Goal: Information Seeking & Learning: Understand process/instructions

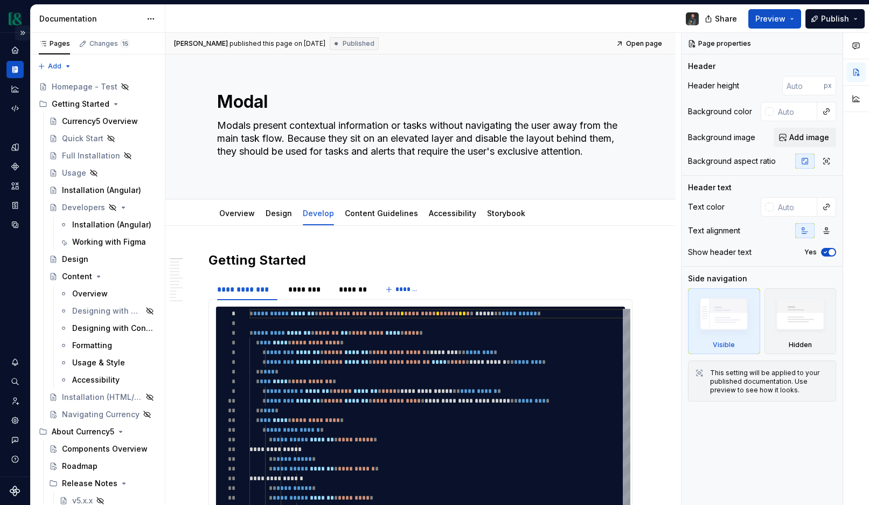
click at [22, 33] on button "Expand sidebar" at bounding box center [22, 32] width 15 height 15
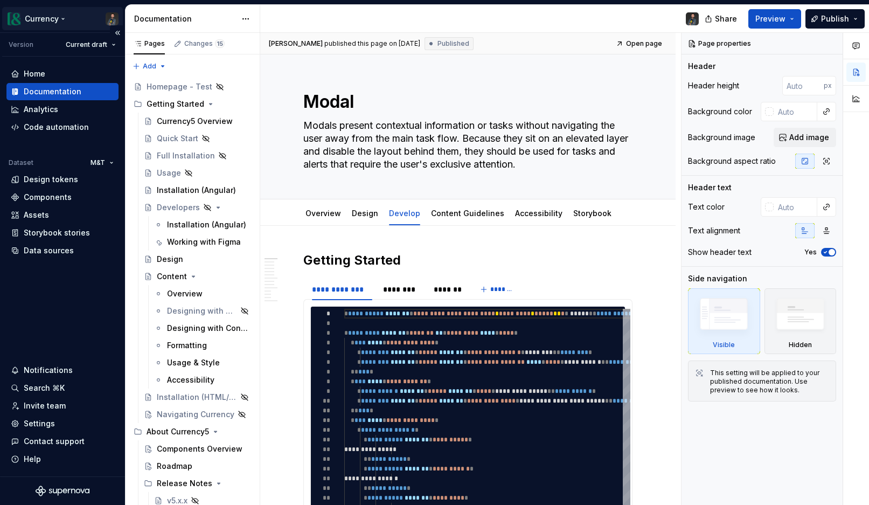
click at [58, 17] on html "Currency Version Current draft Home Documentation Analytics Code automation Dat…" at bounding box center [434, 252] width 869 height 505
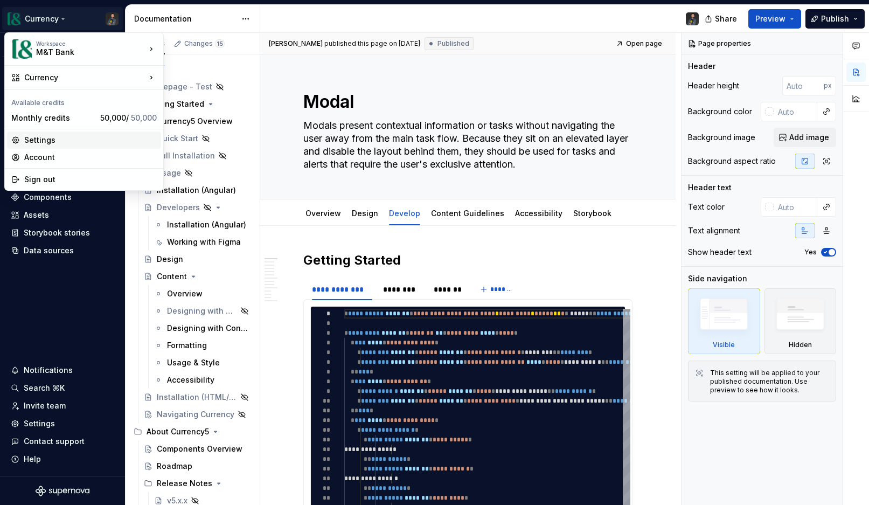
click at [43, 141] on div "Settings" at bounding box center [90, 140] width 133 height 11
type textarea "*"
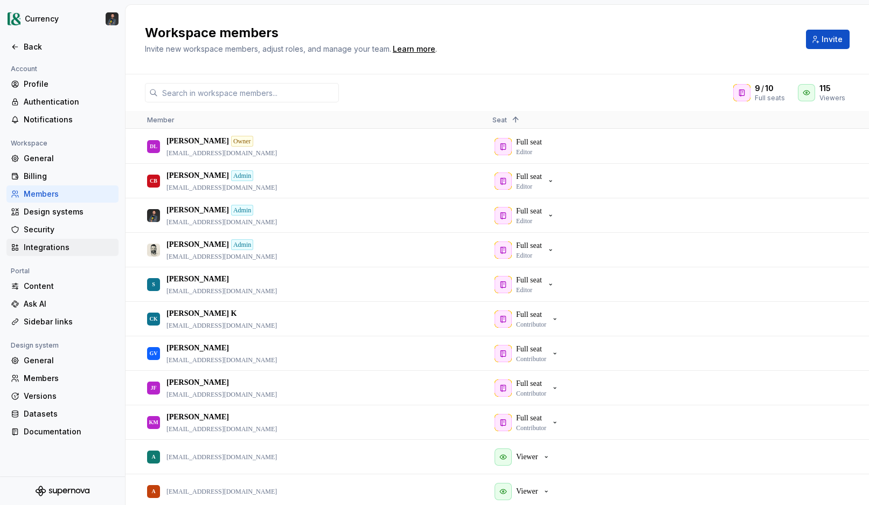
click at [47, 243] on div "Integrations" at bounding box center [69, 247] width 91 height 11
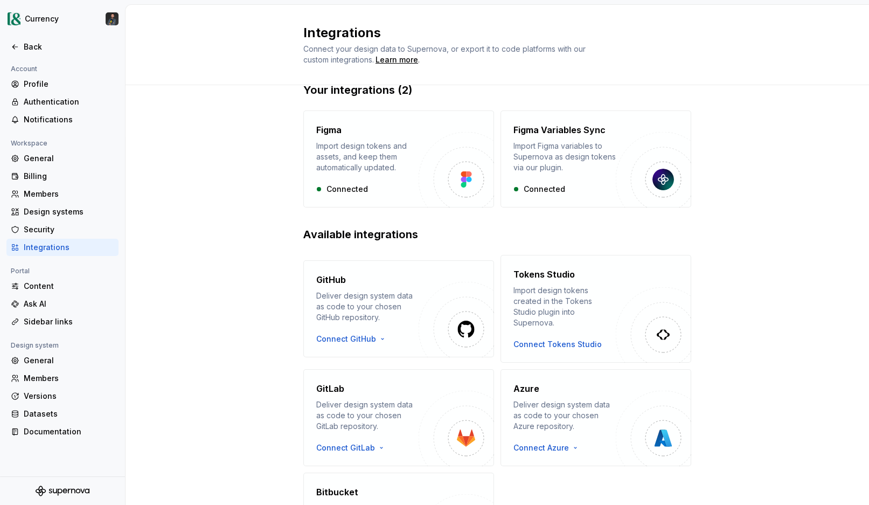
scroll to position [117, 0]
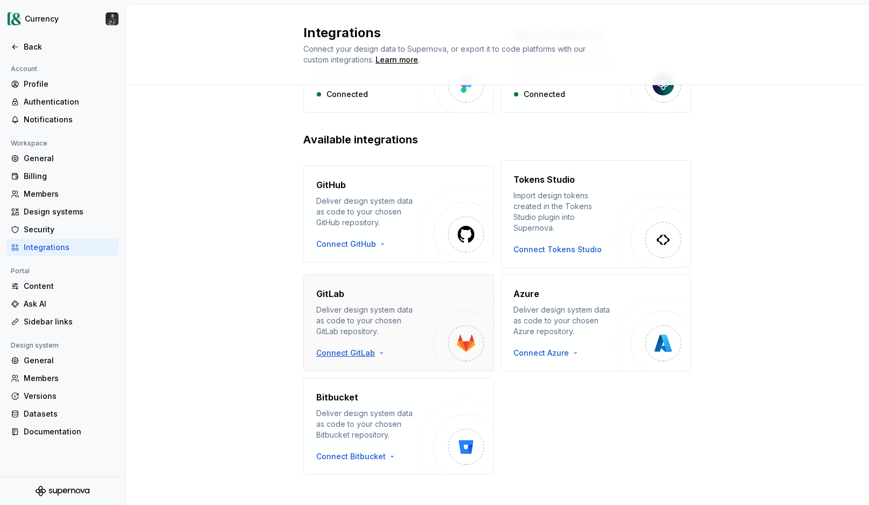
click at [355, 344] on html "Currency Back Account Profile Authentication Notifications Workspace General Bi…" at bounding box center [434, 252] width 869 height 505
click at [460, 338] on html "Currency Back Account Profile Authentication Notifications Workspace General Bi…" at bounding box center [434, 252] width 869 height 505
click at [324, 287] on h4 "GitLab" at bounding box center [330, 293] width 28 height 13
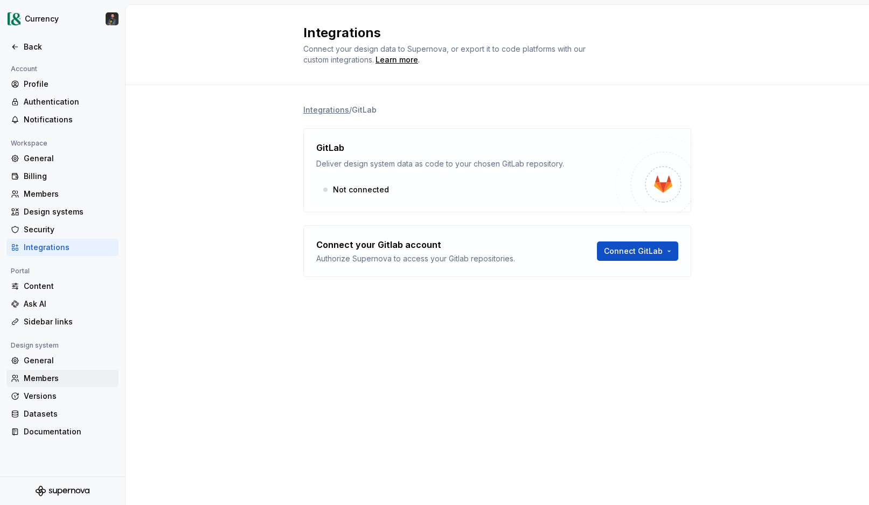
click at [38, 379] on div "Members" at bounding box center [69, 378] width 91 height 11
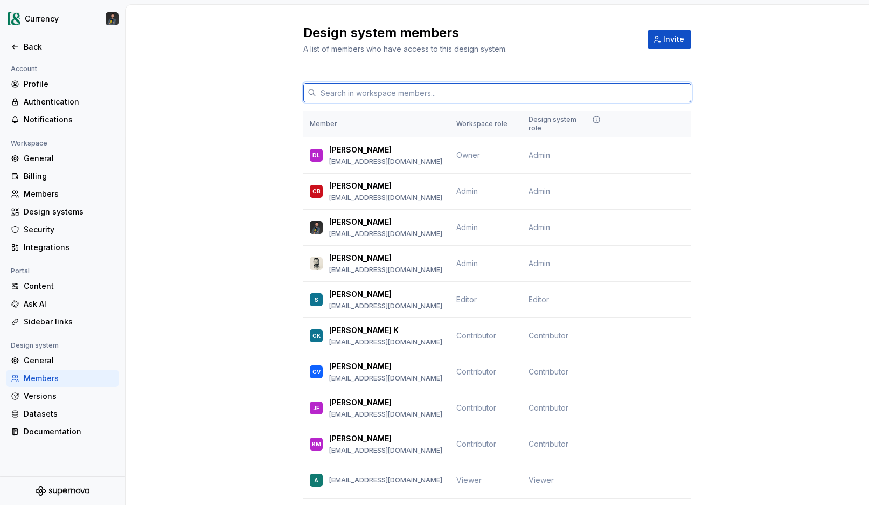
click at [419, 98] on input "text" at bounding box center [503, 92] width 375 height 19
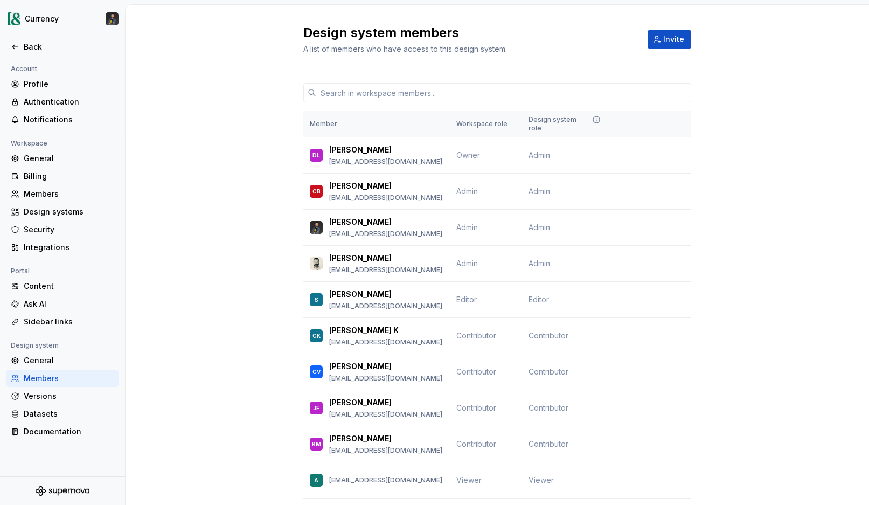
click at [490, 127] on th "Workspace role" at bounding box center [486, 124] width 72 height 26
click at [388, 86] on input "text" at bounding box center [503, 92] width 375 height 19
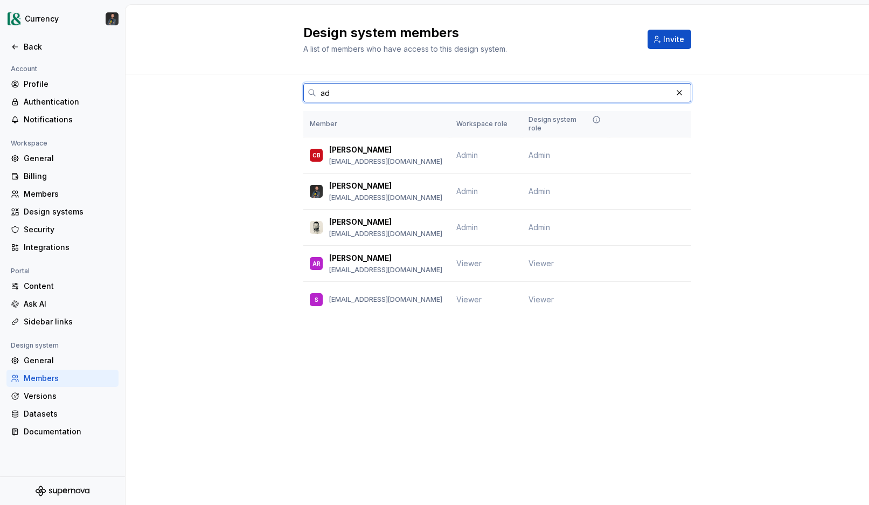
type input "a"
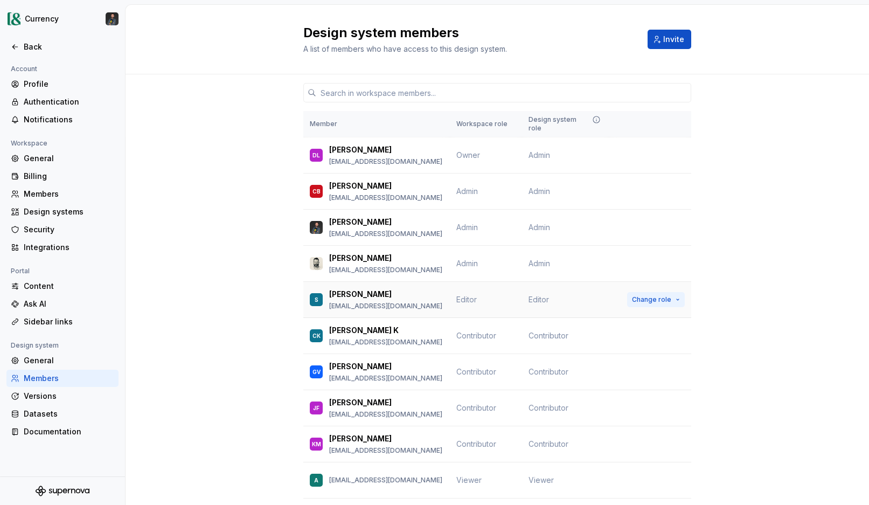
click at [673, 292] on button "Change role" at bounding box center [656, 299] width 58 height 15
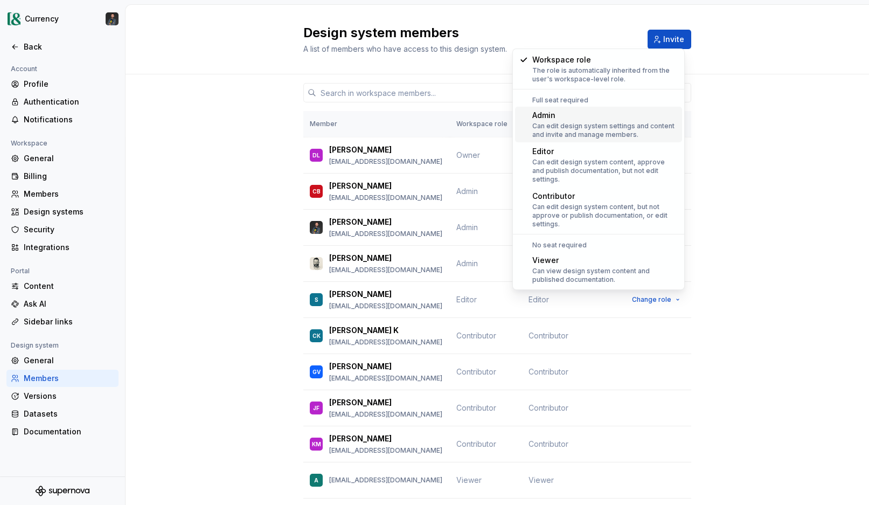
click at [580, 127] on div "Can edit design system settings and content and invite and manage members." at bounding box center [605, 130] width 146 height 17
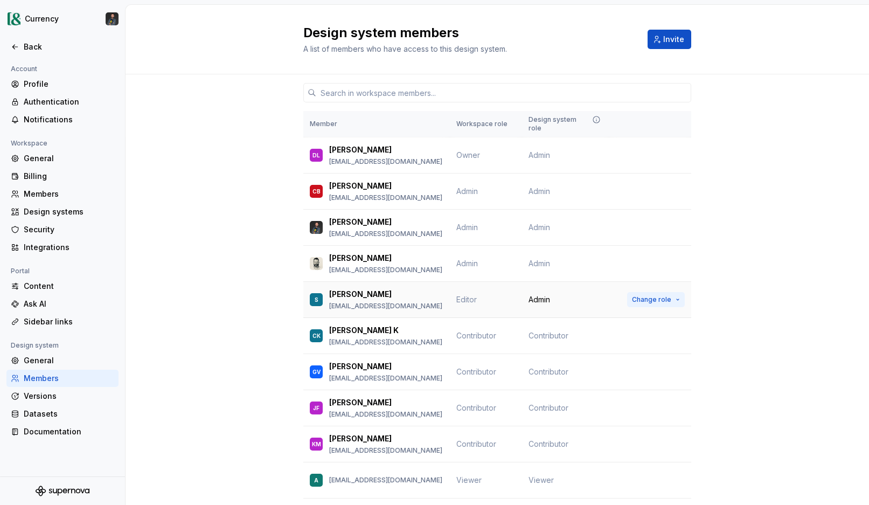
click at [651, 295] on span "Change role" at bounding box center [651, 299] width 39 height 9
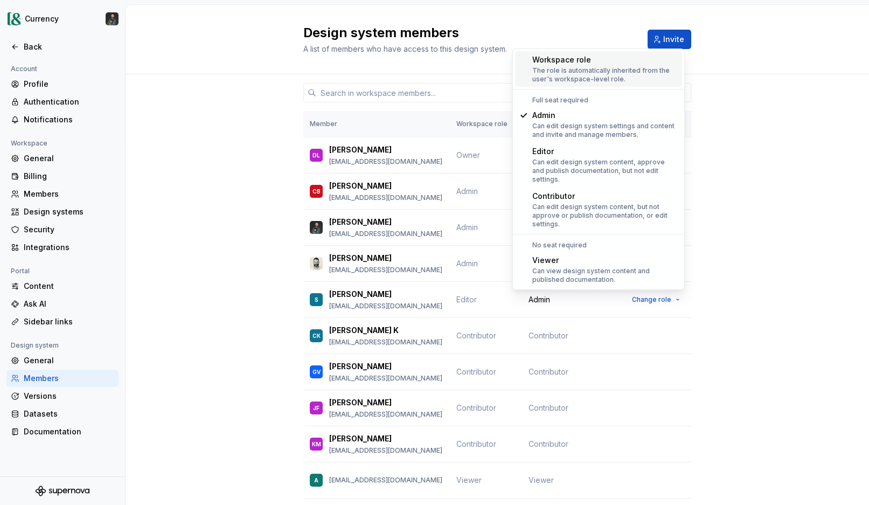
click at [593, 75] on div "The role is automatically inherited from the user's workspace-level role." at bounding box center [605, 74] width 146 height 17
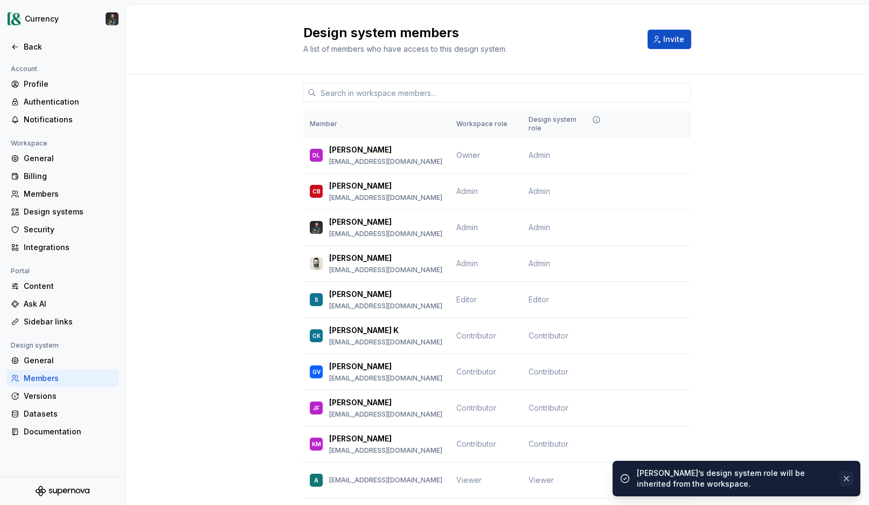
click at [850, 481] on button "button" at bounding box center [847, 478] width 14 height 15
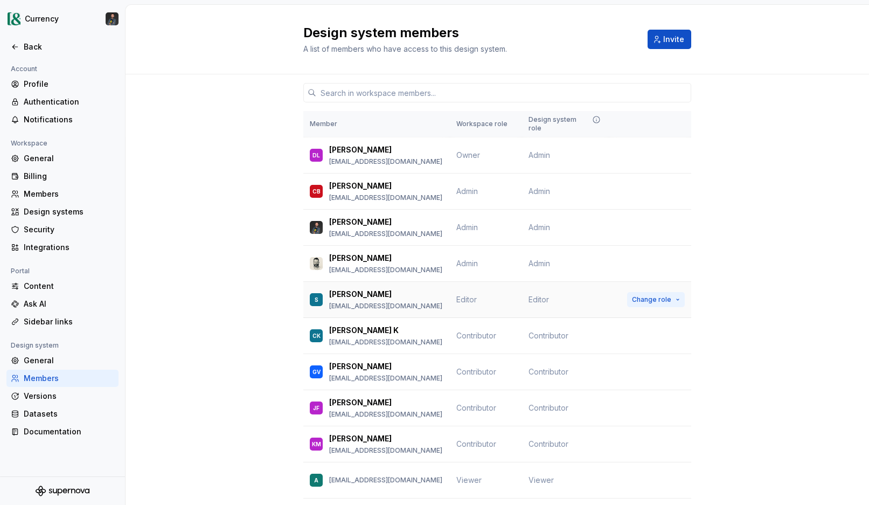
click at [660, 295] on span "Change role" at bounding box center [651, 299] width 39 height 9
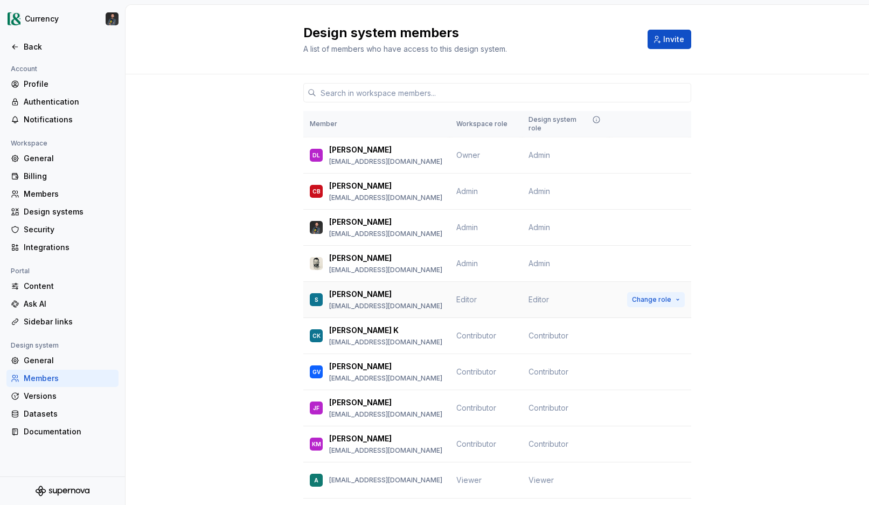
click at [668, 295] on span "Change role" at bounding box center [651, 299] width 39 height 9
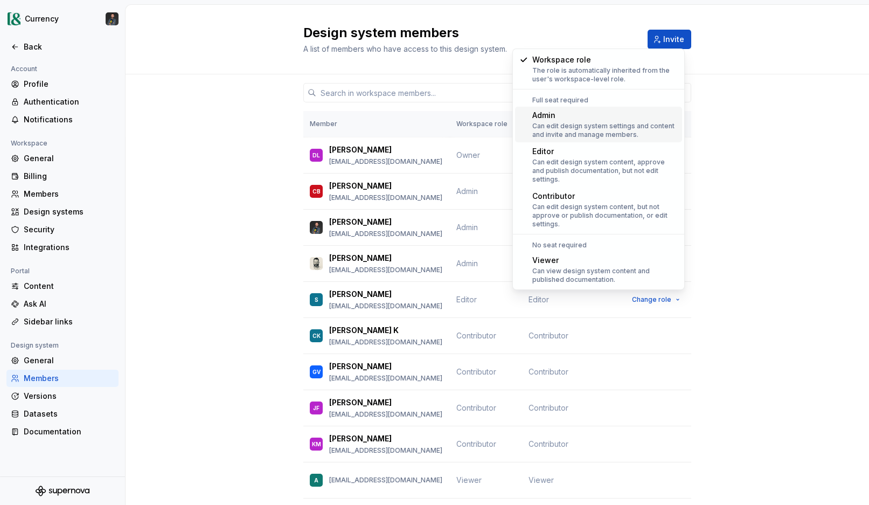
click at [576, 116] on div "Admin" at bounding box center [605, 115] width 146 height 11
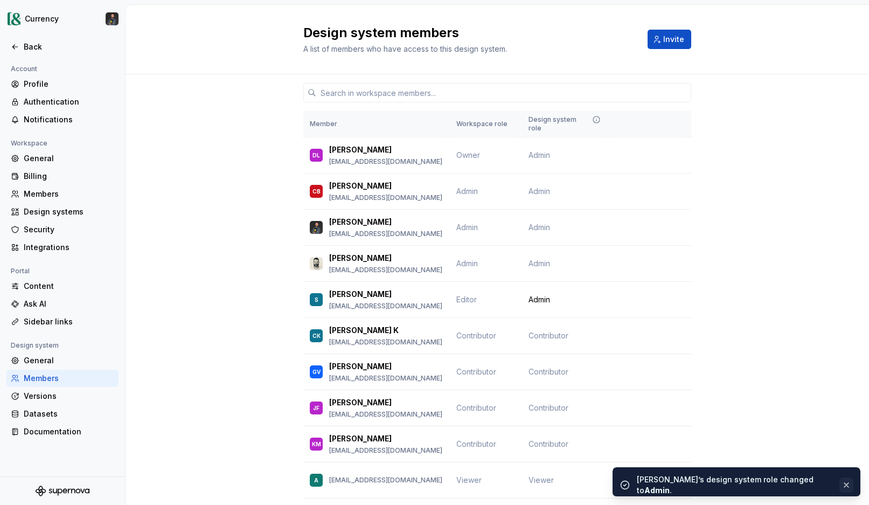
click at [844, 480] on button "button" at bounding box center [847, 485] width 14 height 15
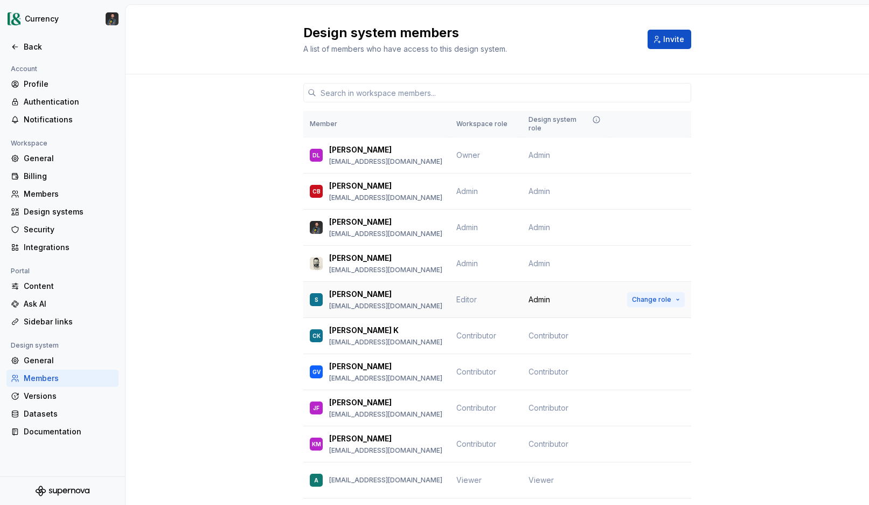
click at [651, 295] on span "Change role" at bounding box center [651, 299] width 39 height 9
click at [659, 295] on span "Change role" at bounding box center [651, 299] width 39 height 9
click at [30, 46] on div "Back" at bounding box center [69, 46] width 91 height 11
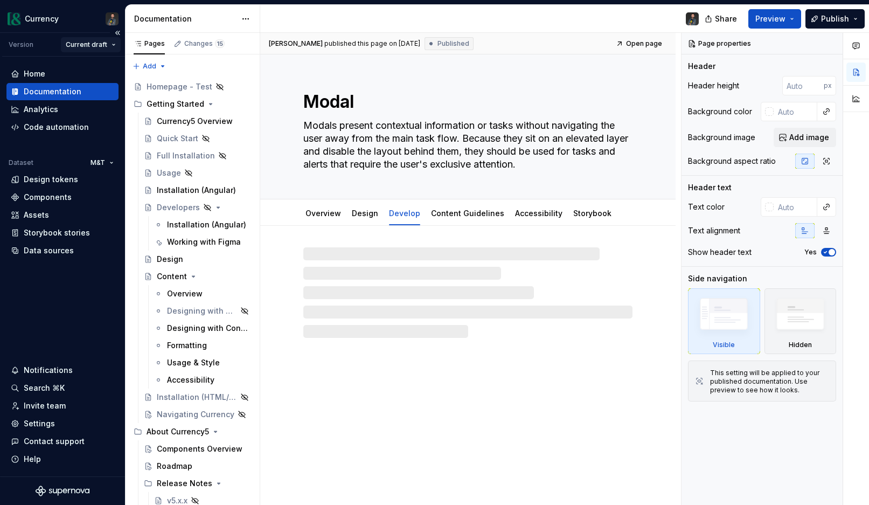
click at [99, 44] on html "Currency Version Current draft Home Documentation Analytics Code automation Dat…" at bounding box center [434, 252] width 869 height 505
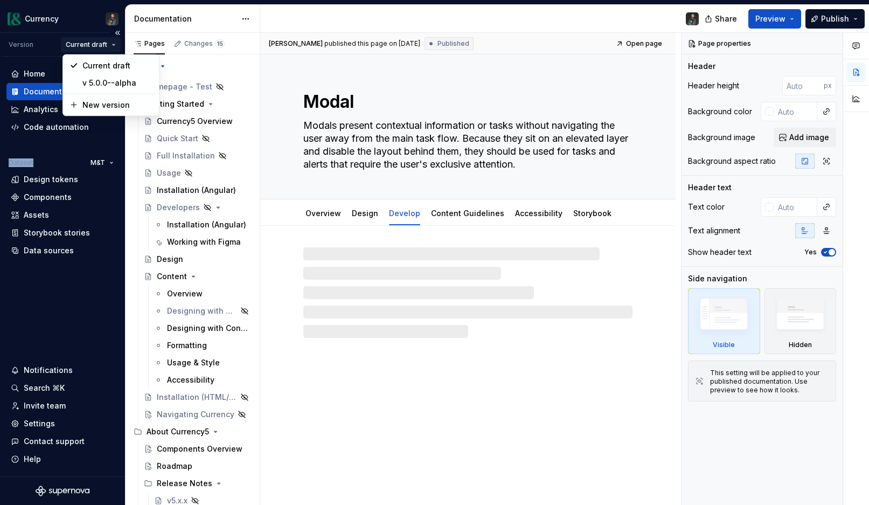
click at [99, 44] on html "Currency Version Current draft Home Documentation Analytics Code automation Dat…" at bounding box center [434, 252] width 869 height 505
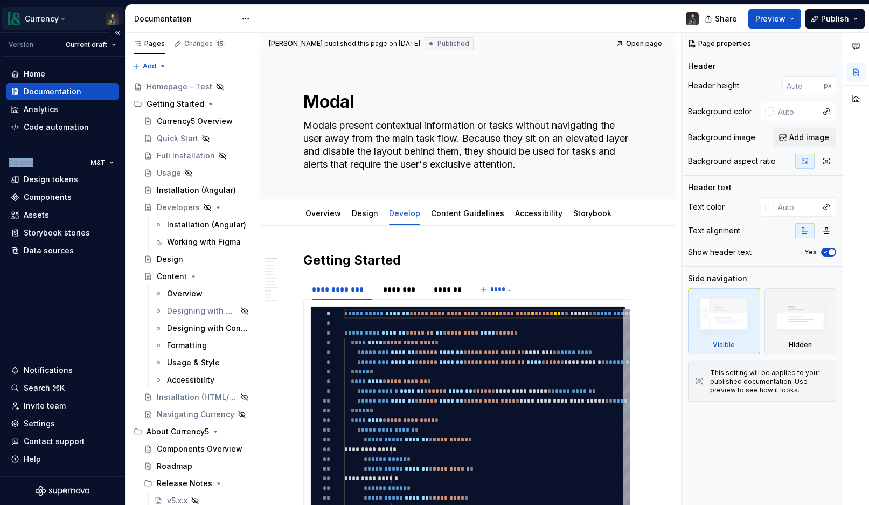
click at [63, 17] on html "Currency Version Current draft Home Documentation Analytics Code automation Dat…" at bounding box center [434, 252] width 869 height 505
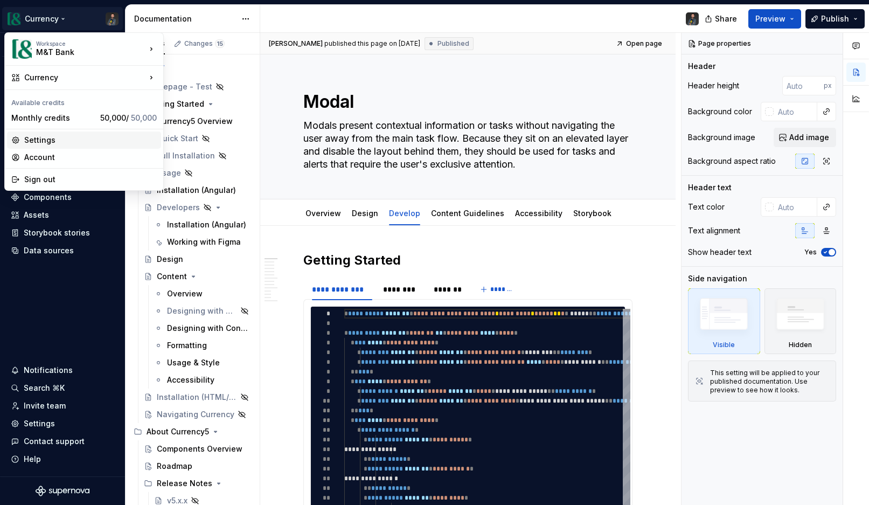
click at [50, 138] on div "Settings" at bounding box center [90, 140] width 133 height 11
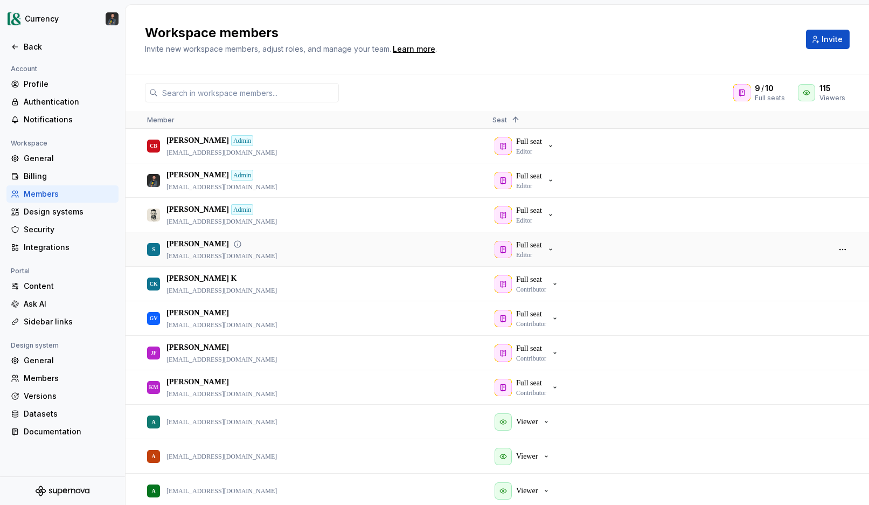
scroll to position [36, 0]
click at [551, 247] on icon "button" at bounding box center [550, 249] width 9 height 9
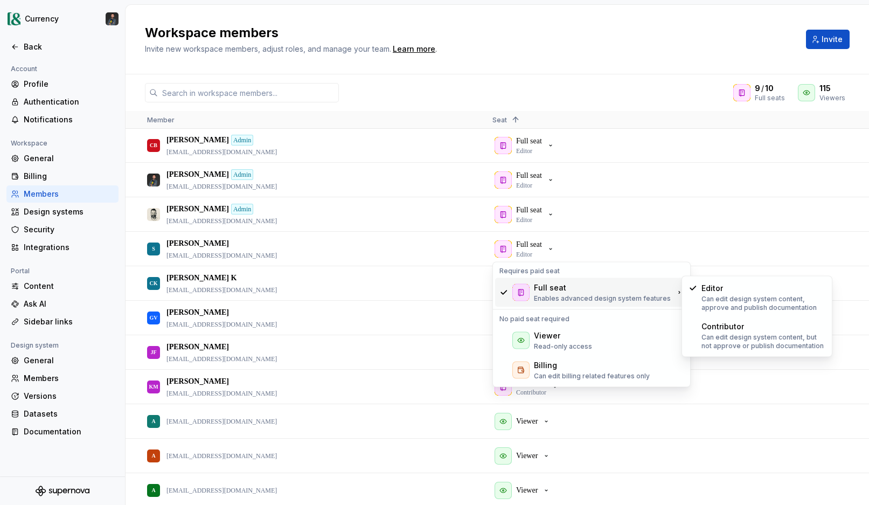
click at [676, 82] on div "9 / 10 Full seats 115 Viewers Member Seat 1 [PERSON_NAME] Owner [EMAIL_ADDRESS]…" at bounding box center [498, 289] width 744 height 431
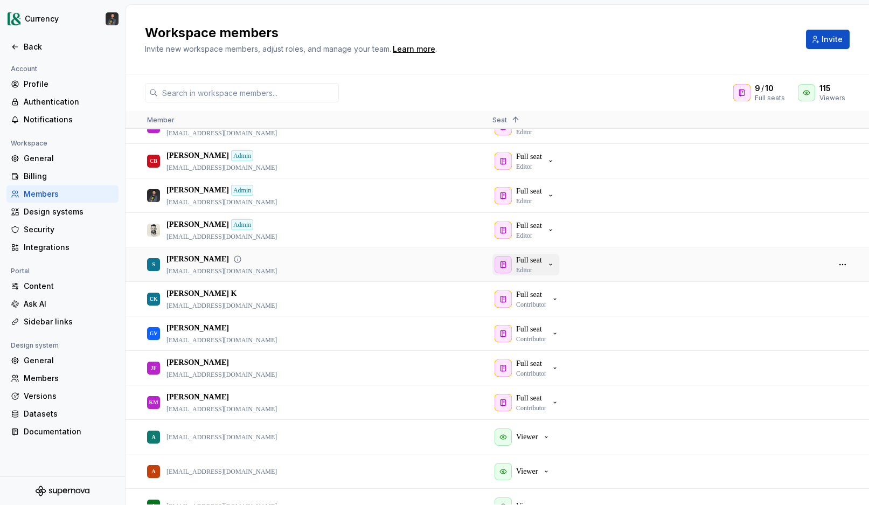
scroll to position [0, 0]
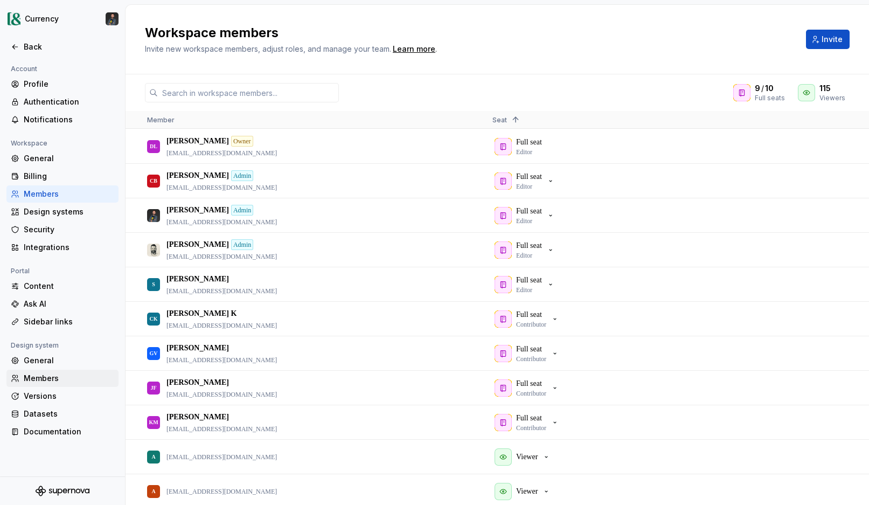
click at [39, 380] on div "Members" at bounding box center [69, 378] width 91 height 11
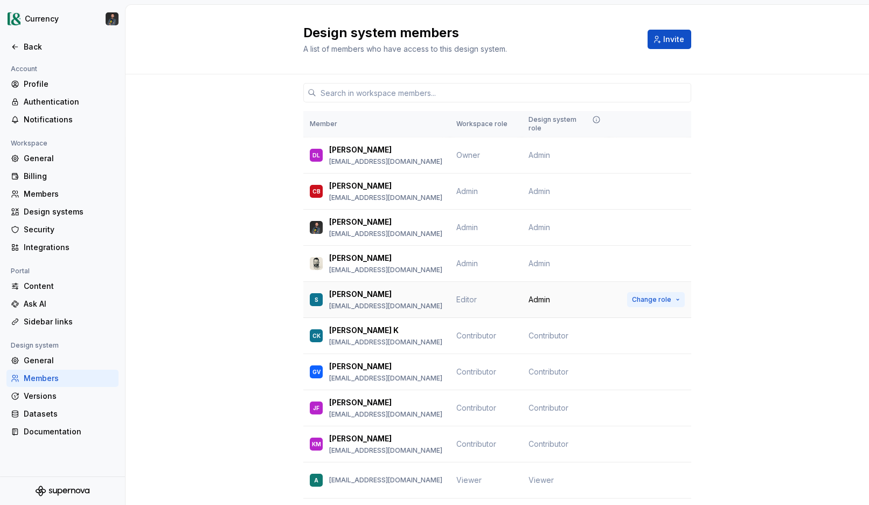
click at [661, 295] on span "Change role" at bounding box center [651, 299] width 39 height 9
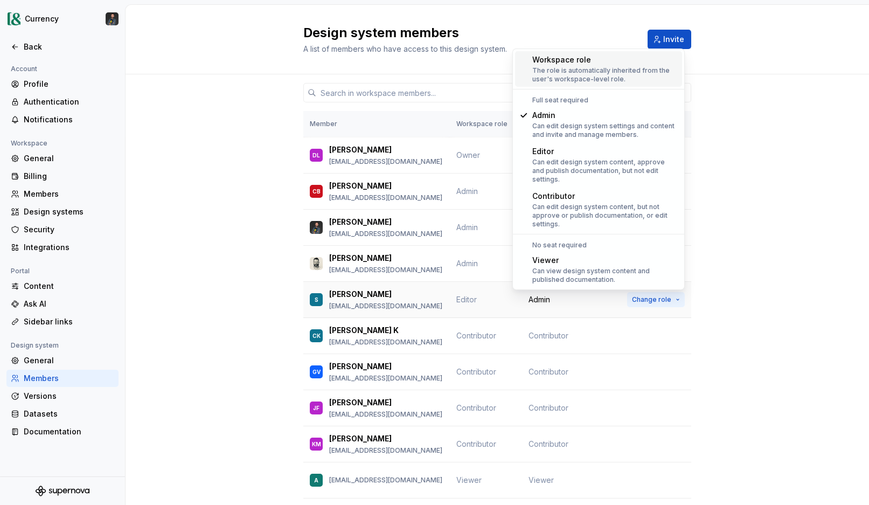
click at [661, 295] on span "Change role" at bounding box center [651, 299] width 39 height 9
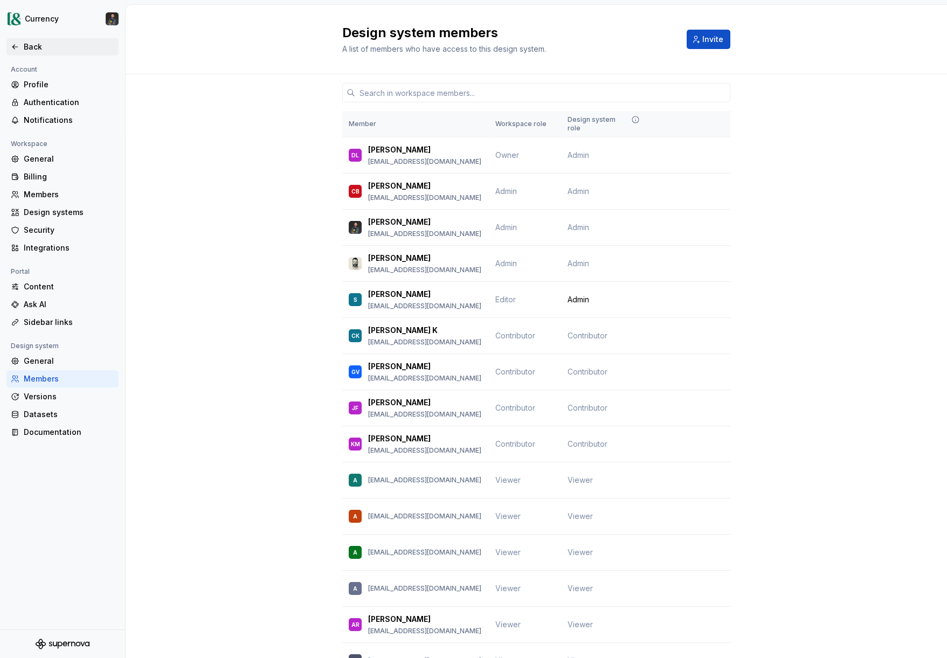
click at [40, 45] on div "Back" at bounding box center [69, 46] width 91 height 11
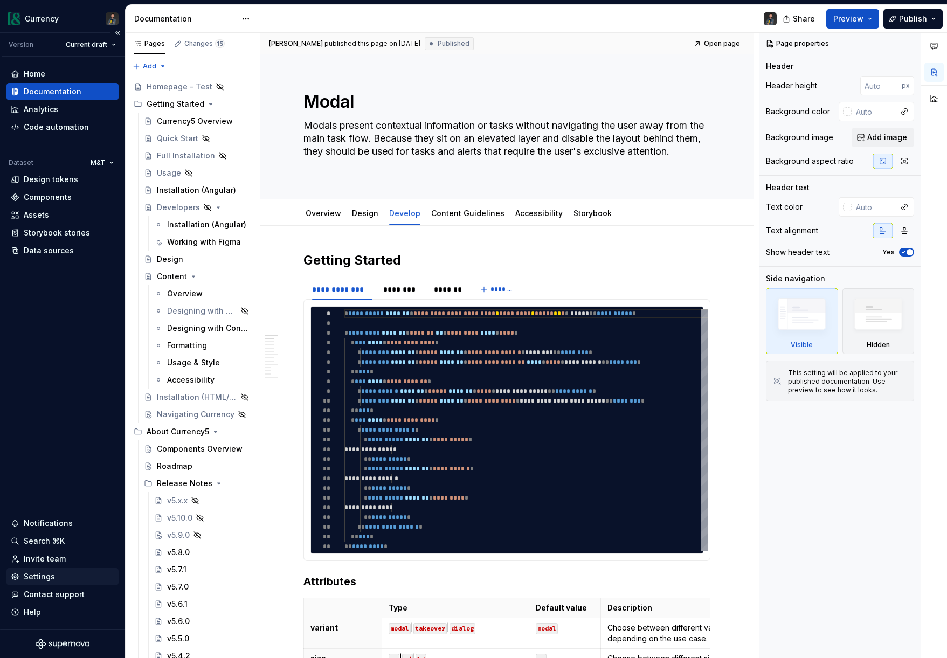
click at [25, 504] on div "Settings" at bounding box center [39, 576] width 31 height 11
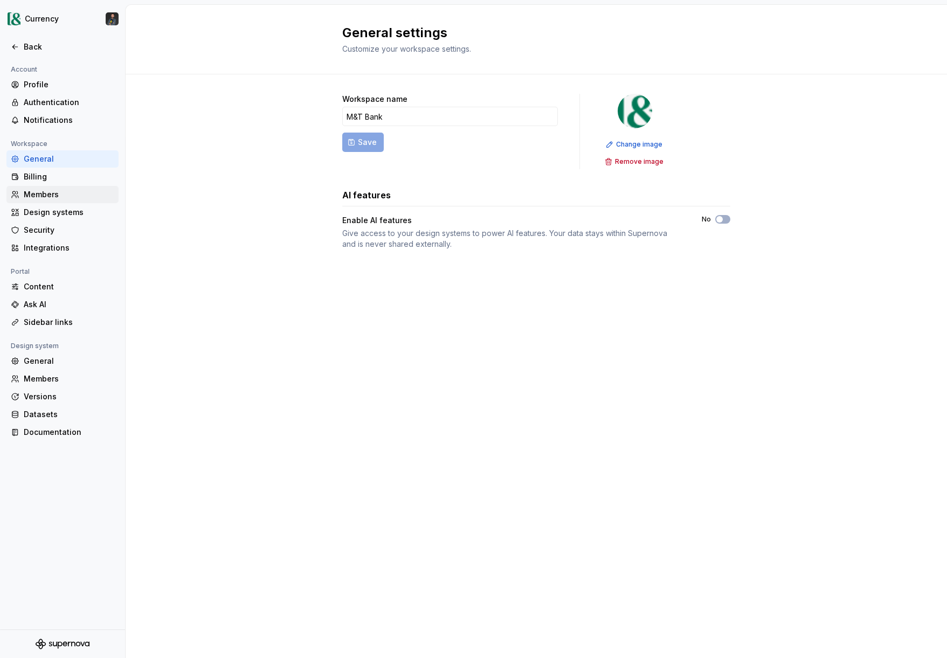
click at [34, 194] on div "Members" at bounding box center [69, 194] width 91 height 11
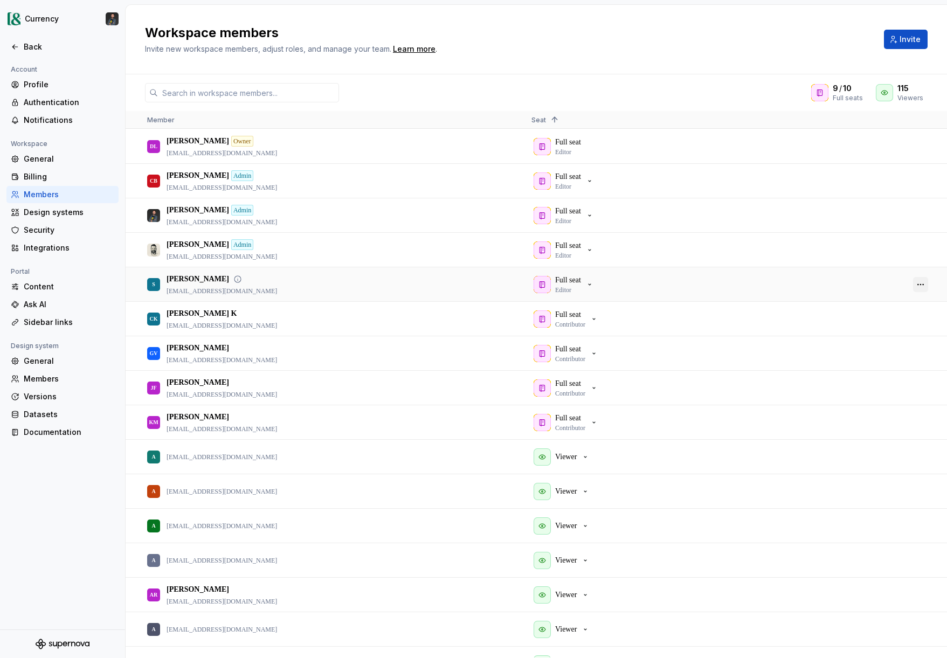
click at [869, 283] on button "button" at bounding box center [920, 284] width 15 height 15
click at [864, 294] on span "Make admin" at bounding box center [860, 296] width 51 height 19
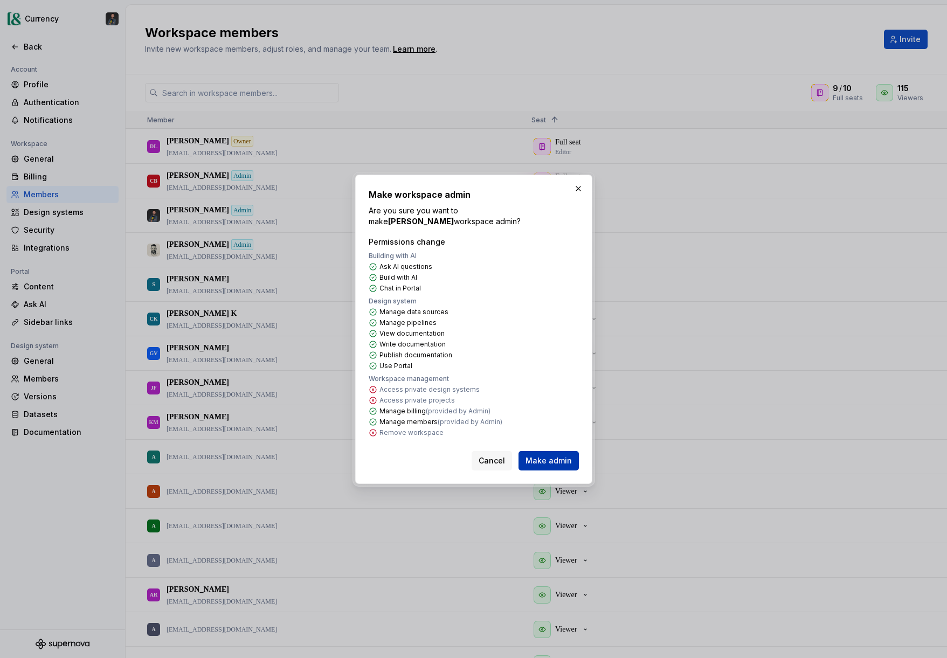
click at [545, 455] on span "Make admin" at bounding box center [548, 460] width 46 height 11
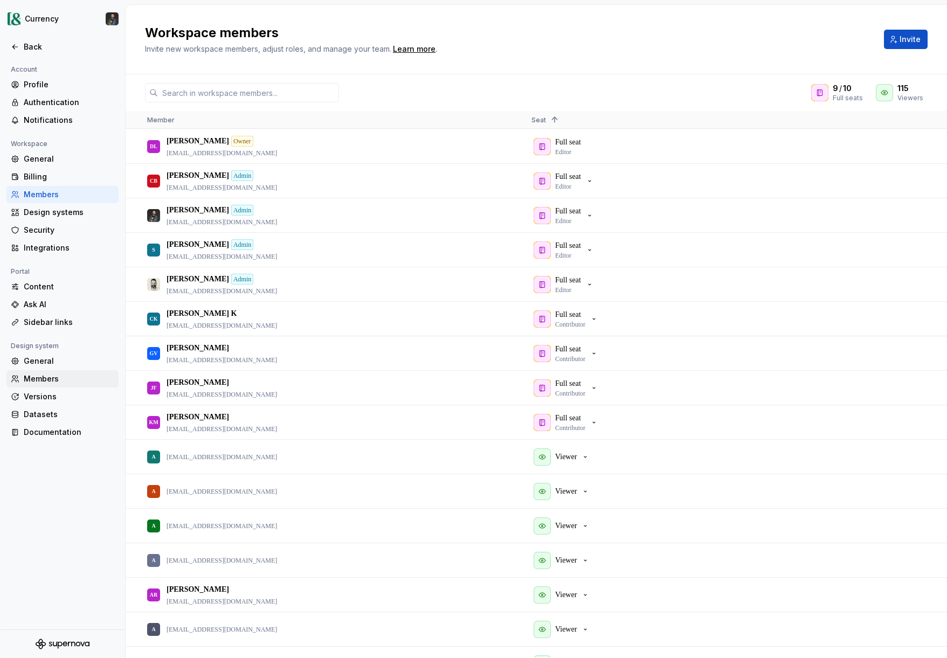
click at [53, 380] on div "Members" at bounding box center [69, 378] width 91 height 11
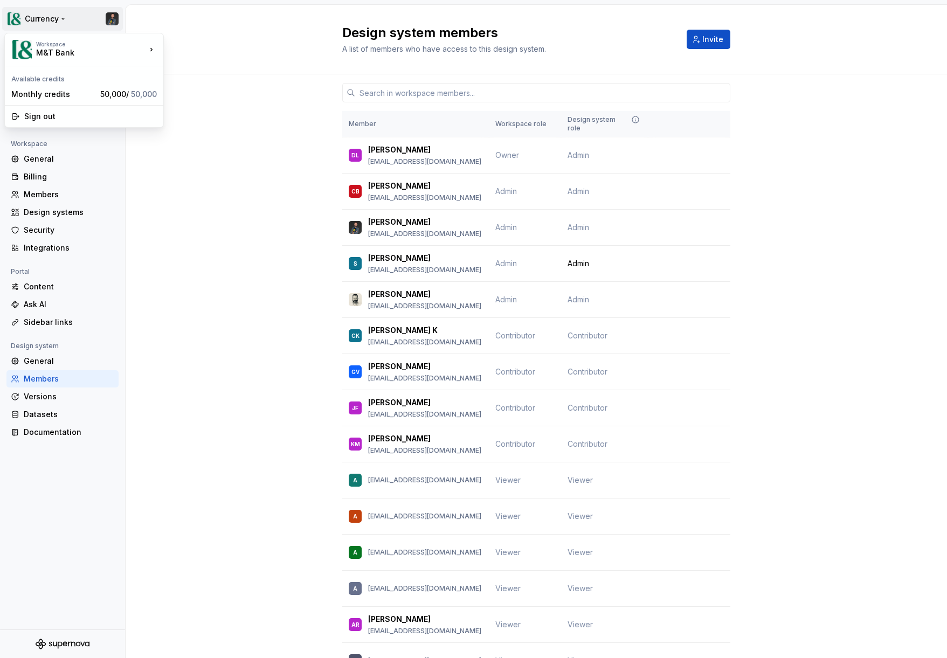
click at [115, 22] on html "Currency Back Account Profile Authentication Notifications Workspace General Bi…" at bounding box center [473, 329] width 947 height 658
click at [118, 19] on html "Currency Back Account Profile Authentication Notifications Workspace General Bi…" at bounding box center [473, 329] width 947 height 658
click at [33, 45] on div "Back" at bounding box center [69, 46] width 91 height 11
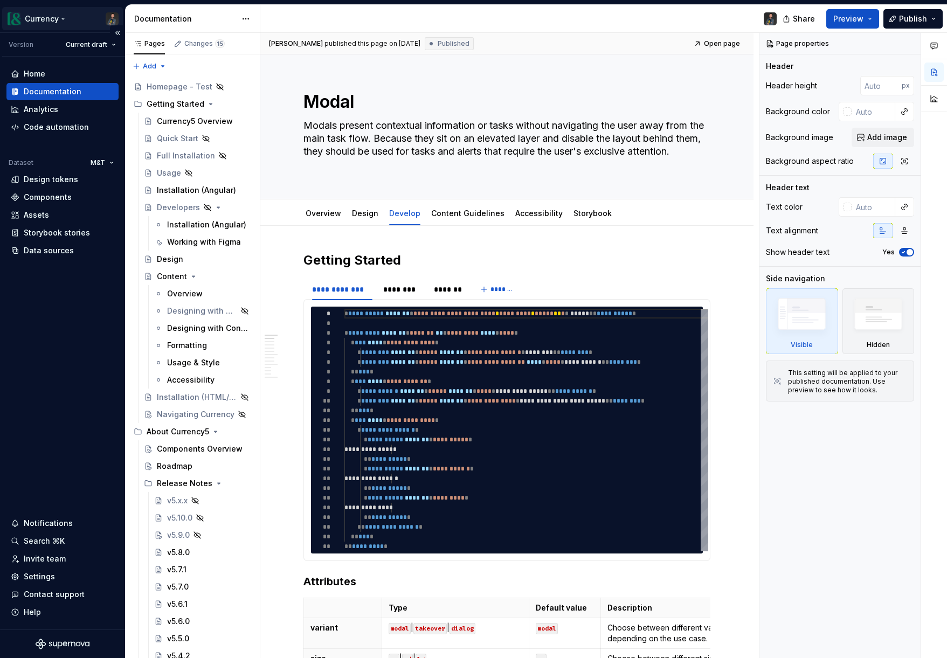
click at [116, 18] on html "Currency Version Current draft Home Documentation Analytics Code automation Dat…" at bounding box center [473, 329] width 947 height 658
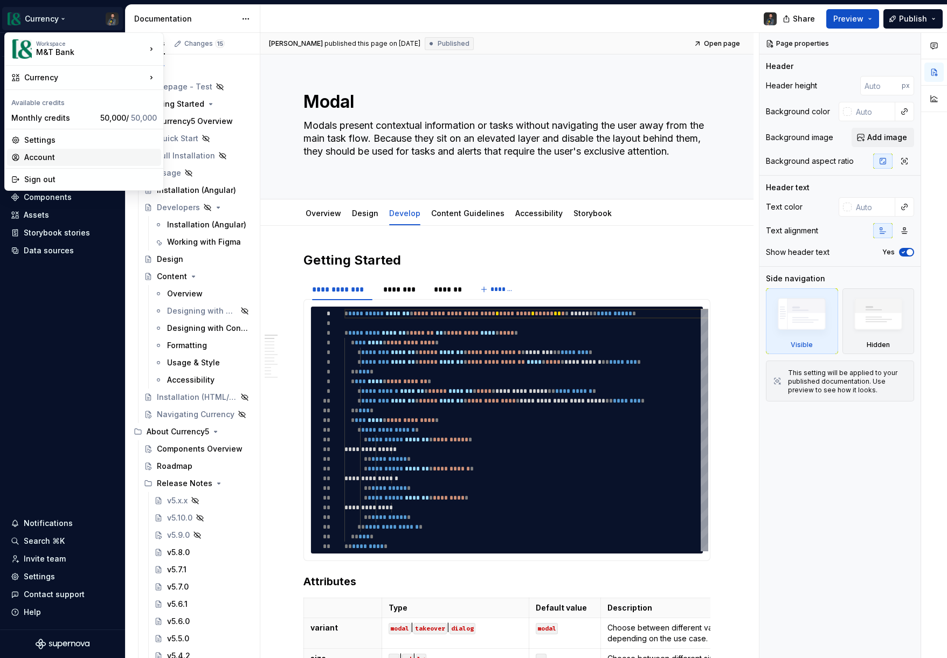
click at [50, 159] on div "Account" at bounding box center [90, 157] width 133 height 11
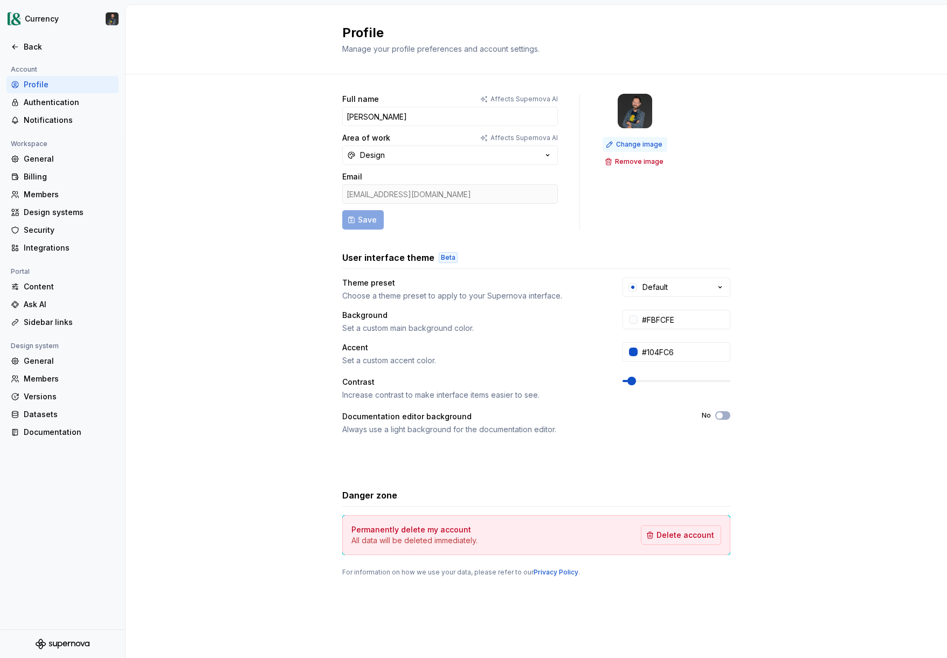
click at [636, 141] on span "Change image" at bounding box center [639, 144] width 46 height 9
click at [724, 414] on button "No" at bounding box center [722, 415] width 15 height 9
click at [724, 414] on span "button" at bounding box center [726, 415] width 6 height 6
click at [752, 480] on div "Full name Affects Supernova [PERSON_NAME] Area of work Affects Supernova AI Des…" at bounding box center [536, 345] width 821 height 543
click at [52, 249] on div "Integrations" at bounding box center [69, 248] width 91 height 11
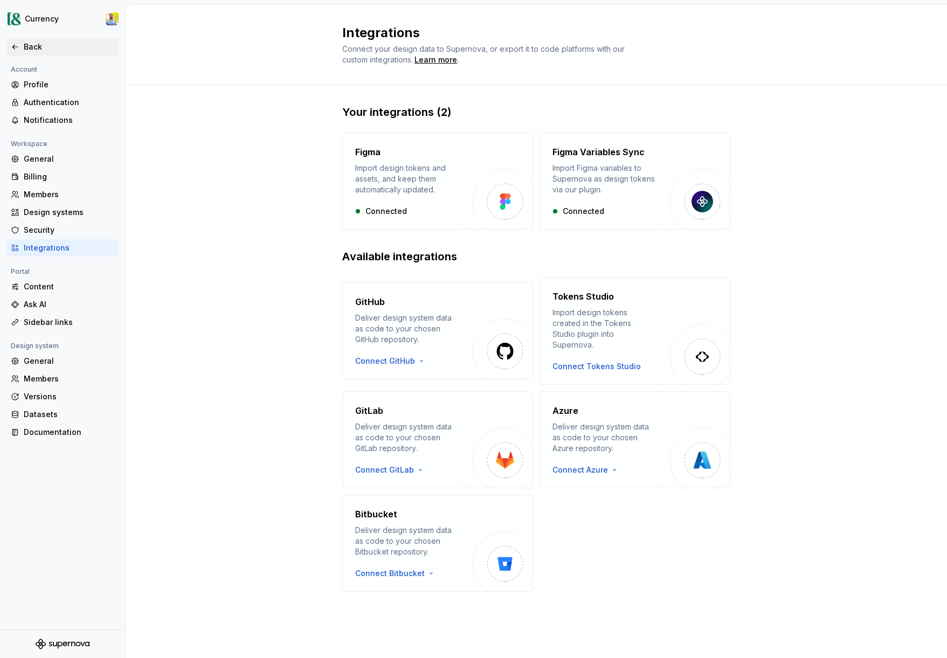
click at [29, 40] on div "Back" at bounding box center [62, 46] width 112 height 17
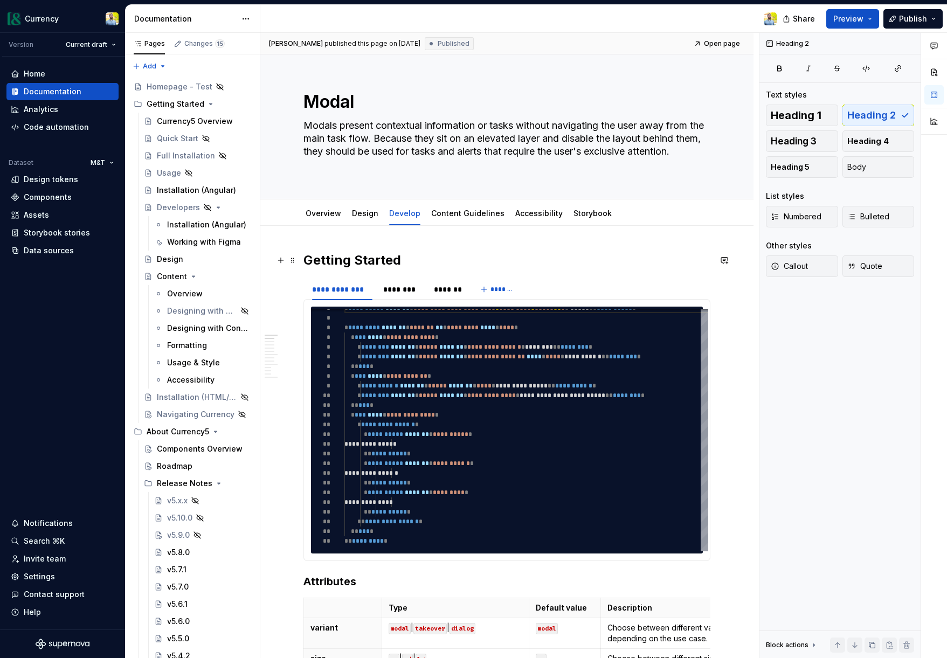
click at [431, 260] on h2 "Getting Started" at bounding box center [506, 260] width 407 height 17
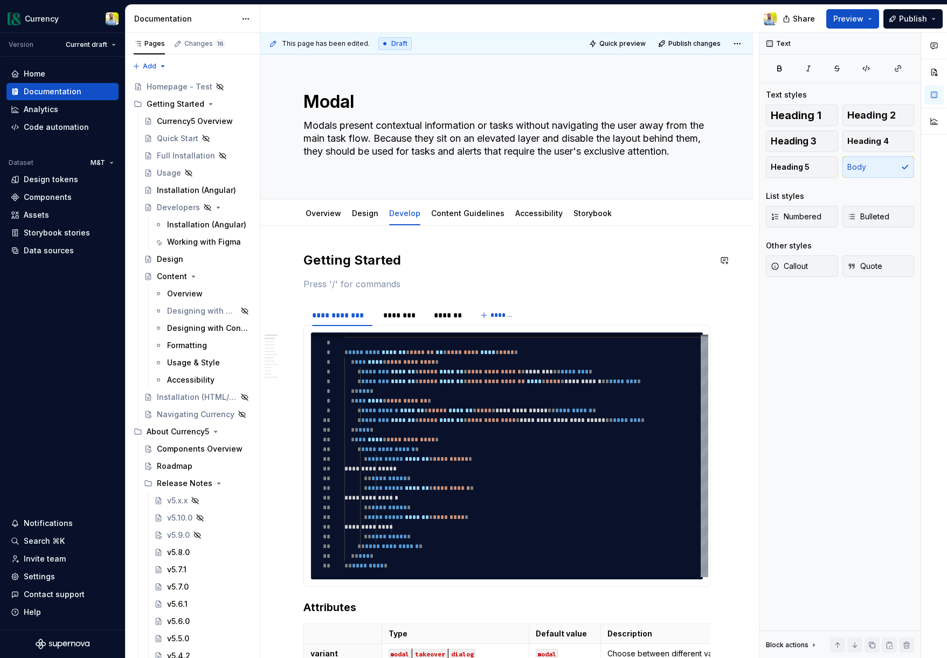
type textarea "*"
click at [373, 322] on div "Callout" at bounding box center [376, 321] width 81 height 11
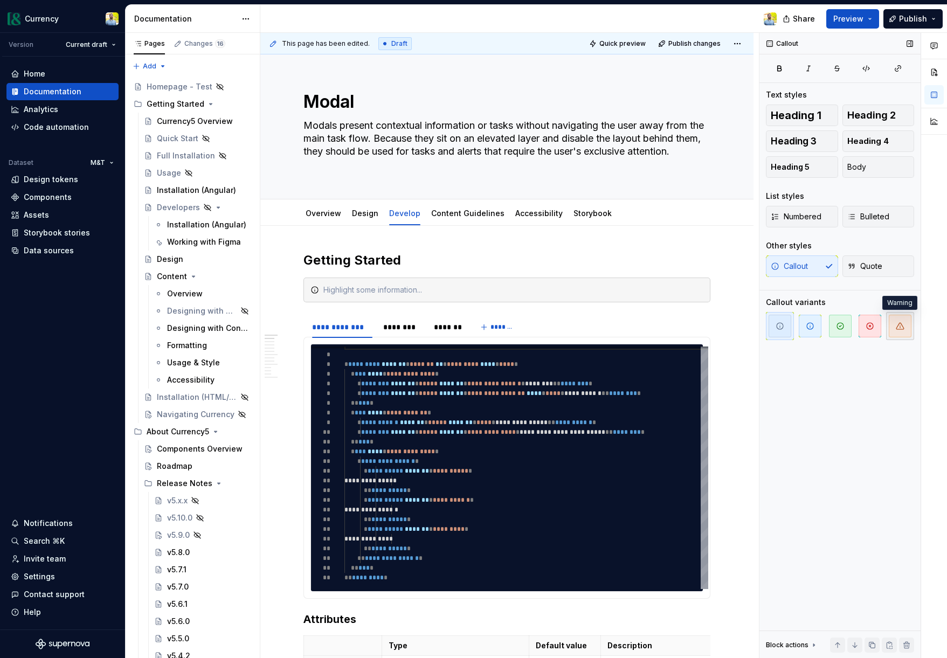
click at [869, 322] on icon "button" at bounding box center [900, 326] width 9 height 9
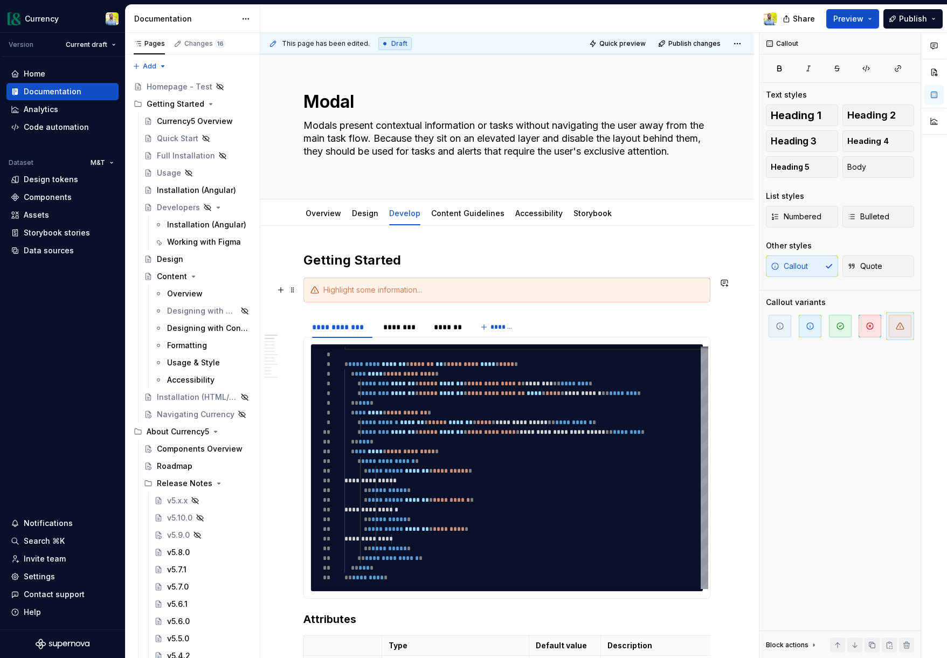
click at [423, 290] on div at bounding box center [513, 290] width 380 height 11
click at [330, 292] on div "The cds-modal component may" at bounding box center [513, 290] width 380 height 11
drag, startPoint x: 325, startPoint y: 290, endPoint x: 445, endPoint y: 293, distance: 119.7
click at [445, 293] on div "The cds-modal component may" at bounding box center [513, 290] width 380 height 11
click at [382, 289] on div "Note that" at bounding box center [513, 290] width 380 height 11
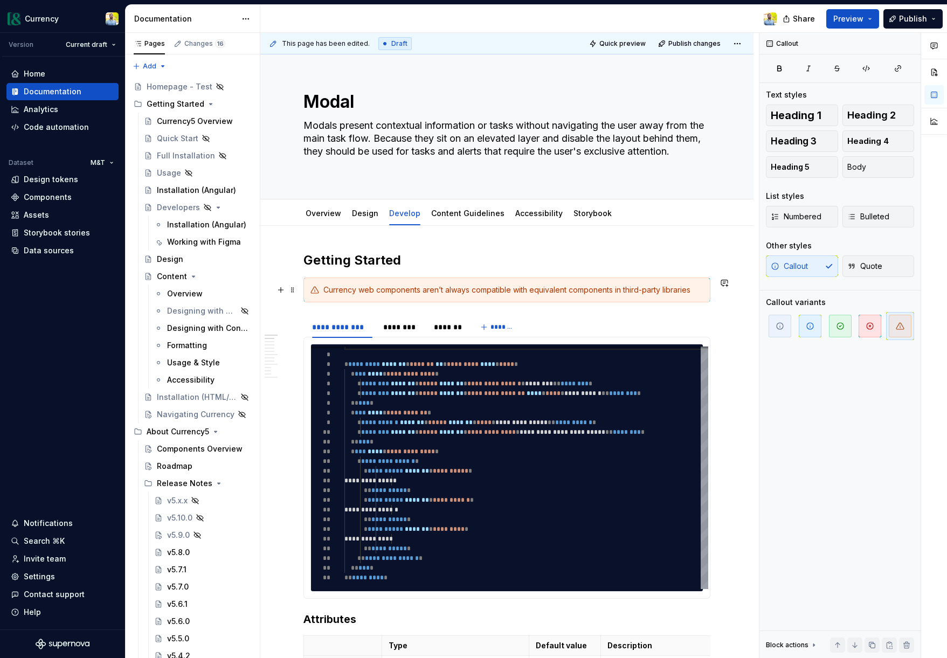
click at [701, 290] on div "Currency web components aren’t always compatible with equivalent components in …" at bounding box center [513, 290] width 380 height 11
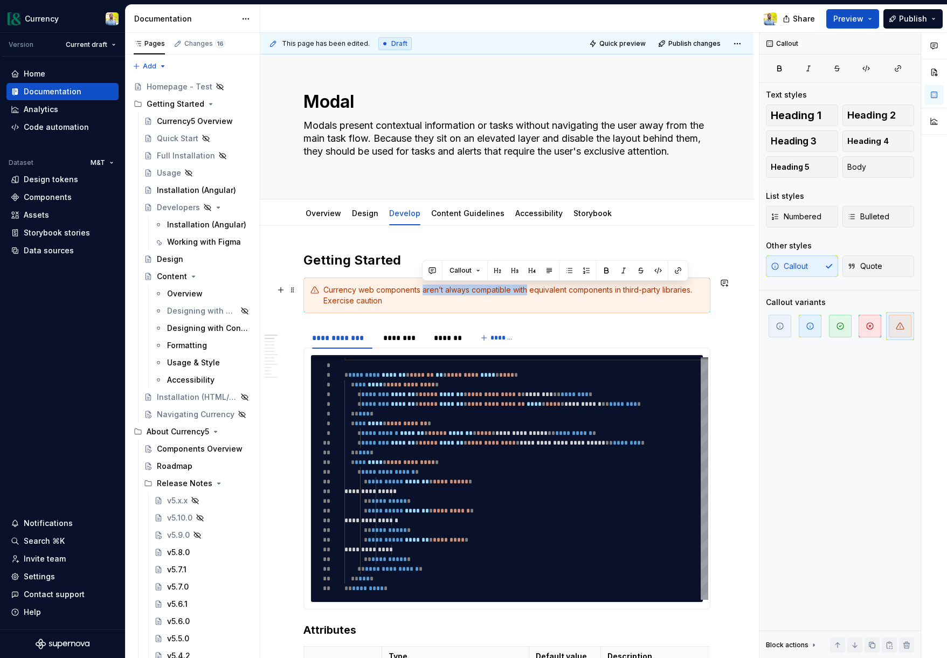
drag, startPoint x: 423, startPoint y: 290, endPoint x: 526, endPoint y: 289, distance: 103.5
click at [526, 289] on div "Currency web components aren’t always compatible with equivalent components in …" at bounding box center [513, 296] width 380 height 22
click at [356, 290] on div "Currency web components may conflict with equivalent components in third-party …" at bounding box center [513, 296] width 380 height 22
click at [376, 297] on div "Currency5 web components may conflict with equivalent components in third-party…" at bounding box center [513, 296] width 380 height 22
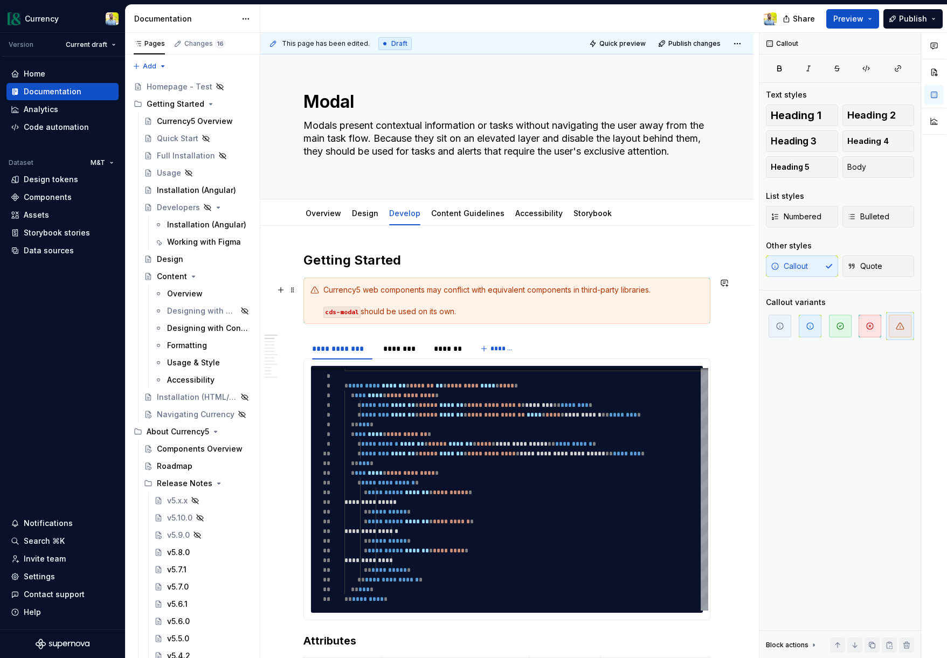
click at [460, 316] on div "Currency5 web components may conflict with equivalent components in third-party…" at bounding box center [513, 301] width 380 height 32
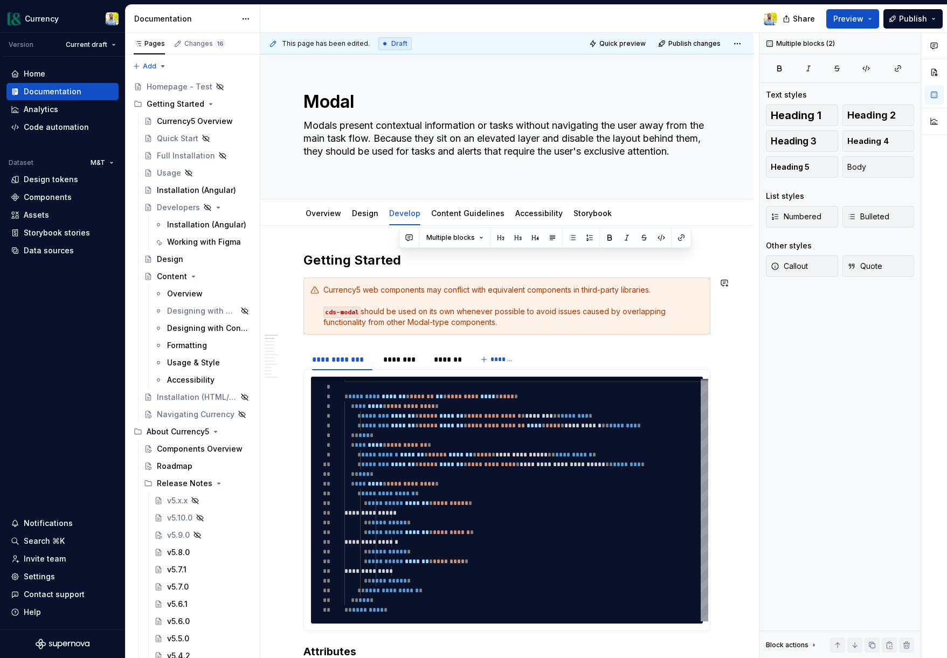
copy div "Currency5 web components may conflict with equivalent components in third-party…"
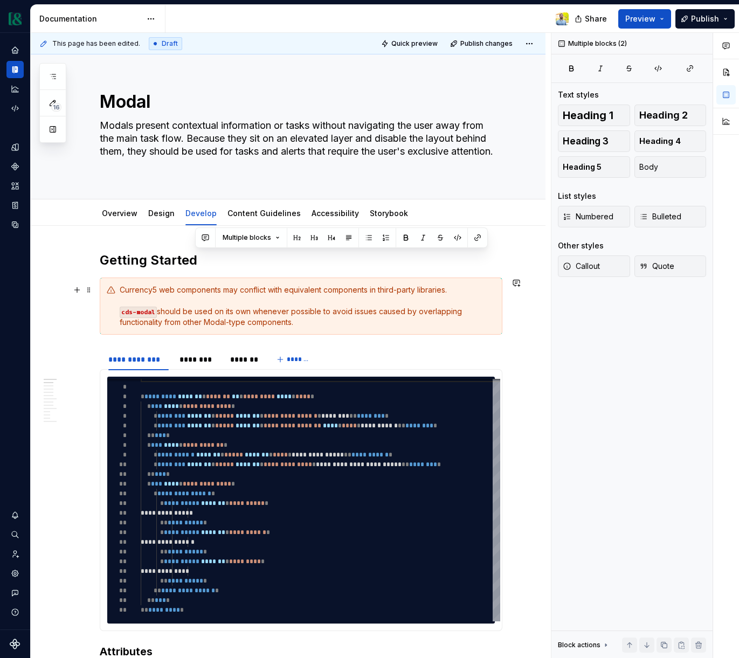
click at [315, 316] on div "Currency5 web components may conflict with equivalent components in third-party…" at bounding box center [308, 306] width 376 height 43
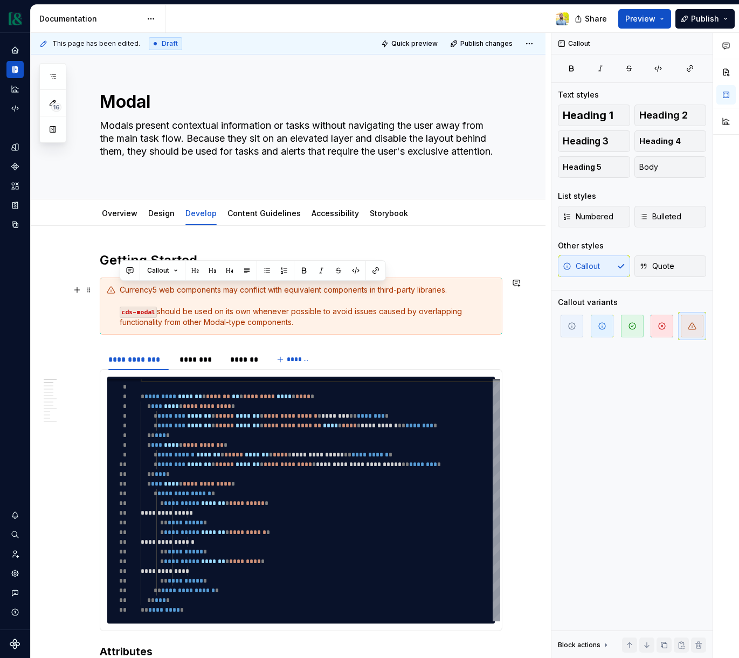
drag, startPoint x: 296, startPoint y: 325, endPoint x: 116, endPoint y: 294, distance: 182.7
click at [116, 294] on div "Currency5 web components may conflict with equivalent components in third-party…" at bounding box center [301, 306] width 403 height 57
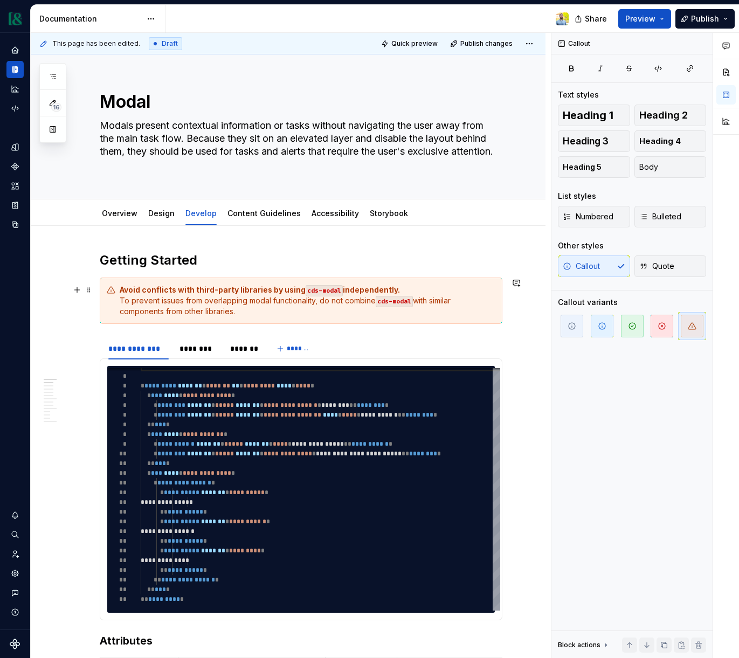
click at [404, 287] on div "Avoid conflicts with third-party libraries by using cds-modal independently. To…" at bounding box center [308, 301] width 376 height 32
click at [404, 292] on div "Avoid conflicts with third-party libraries by using cds-modal independently. To…" at bounding box center [308, 301] width 376 height 32
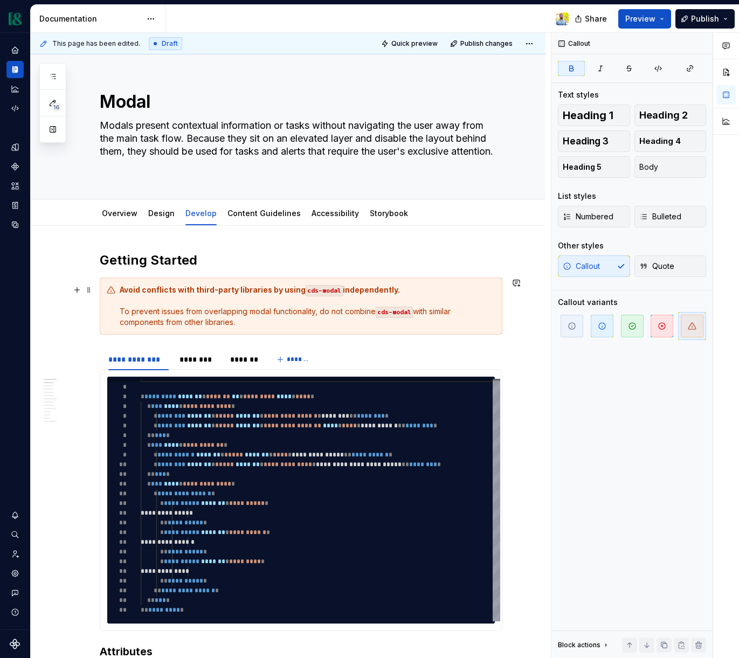
click at [315, 289] on code "cds-modal" at bounding box center [324, 290] width 37 height 11
click at [351, 289] on strong "independently." at bounding box center [371, 289] width 57 height 9
drag, startPoint x: 390, startPoint y: 292, endPoint x: 339, endPoint y: 290, distance: 51.2
click at [343, 290] on strong "independently." at bounding box center [371, 289] width 57 height 9
click at [163, 287] on strong "Avoid conflicts with third-party libraries by using" at bounding box center [213, 289] width 186 height 9
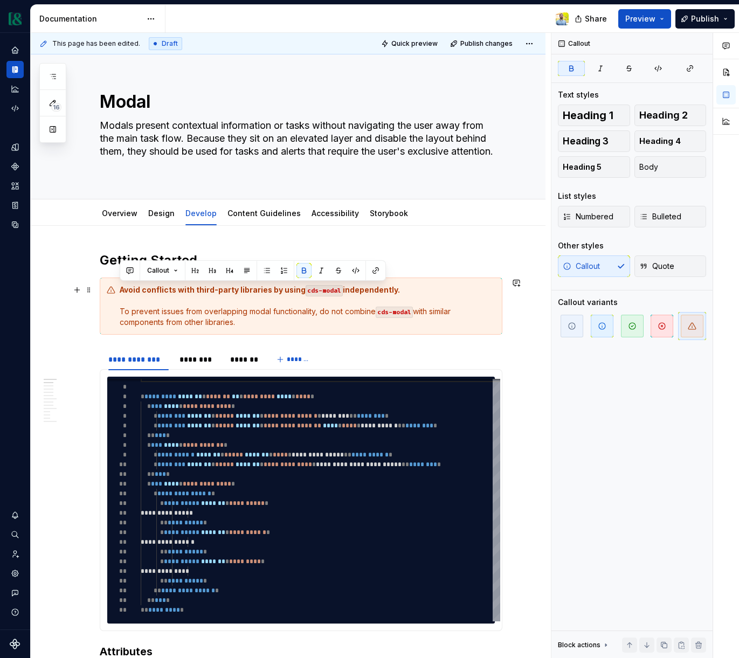
drag, startPoint x: 121, startPoint y: 289, endPoint x: 426, endPoint y: 294, distance: 304.5
click at [426, 294] on div "Avoid conflicts with third-party libraries by using cds-modal independently. To…" at bounding box center [308, 306] width 376 height 43
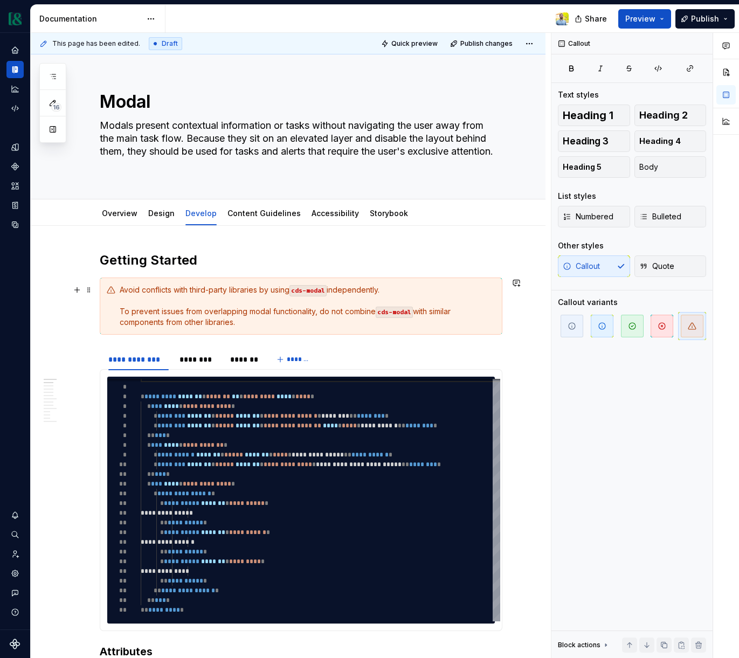
click at [202, 310] on div "Avoid conflicts with third-party libraries by using cds-modal independently. To…" at bounding box center [308, 306] width 376 height 43
click at [288, 312] on div "Avoid conflicts with third-party libraries by using cds-modal independently. To…" at bounding box center [308, 306] width 376 height 43
click at [251, 321] on div "Avoid conflicts with third-party libraries by using cds-modal independently. To…" at bounding box center [308, 306] width 376 height 43
click at [160, 295] on div "Avoid conflicts with third-party libraries by using cds-modal independently. To…" at bounding box center [308, 306] width 376 height 43
click at [120, 290] on div "Avoid conflicts with third-party libraries by using cds-modal independently. To…" at bounding box center [308, 306] width 376 height 43
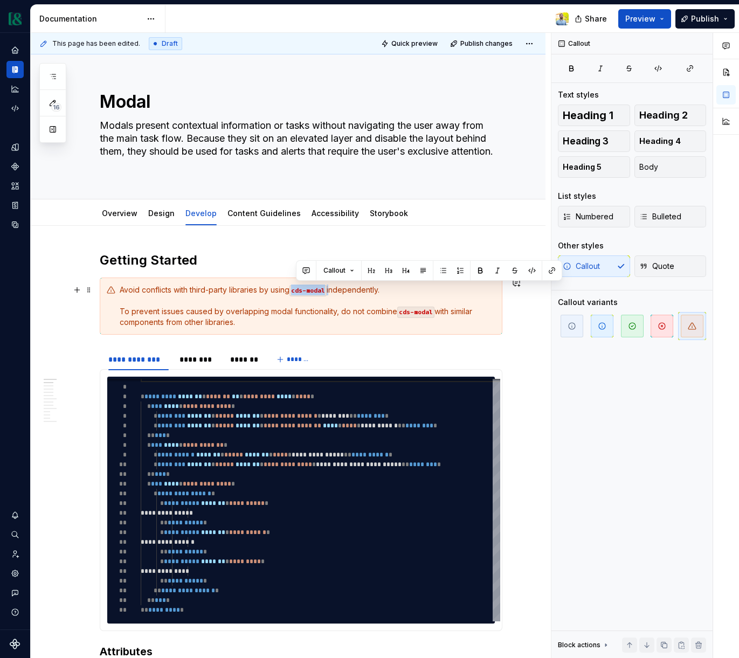
drag, startPoint x: 294, startPoint y: 290, endPoint x: 333, endPoint y: 292, distance: 38.3
click at [333, 292] on div "Avoid conflicts with third-party libraries by using cds-modal independently. To…" at bounding box center [308, 306] width 376 height 43
click at [447, 292] on div "Avoid conflicts with third-party libraries by using Currency5 web components in…" at bounding box center [308, 306] width 376 height 43
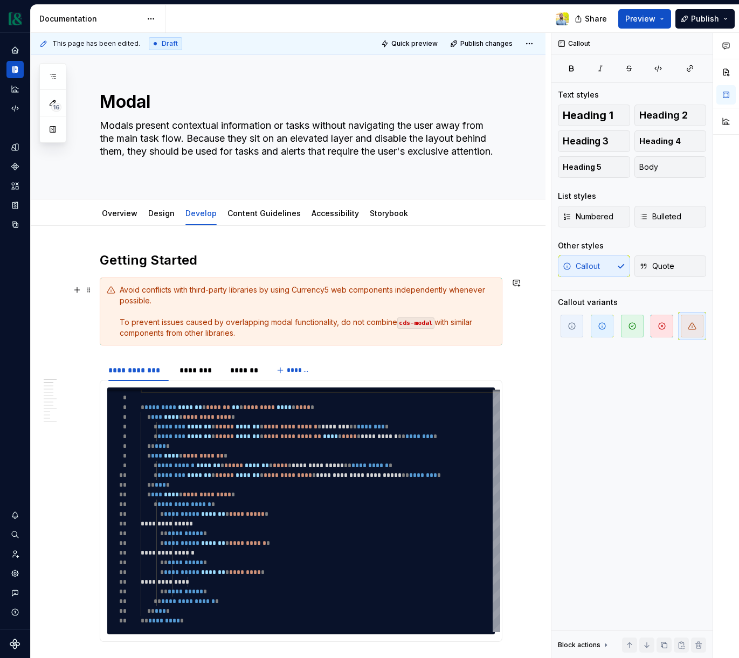
click at [250, 337] on div "Avoid conflicts with third-party libraries by using Currency5 web components in…" at bounding box center [308, 312] width 376 height 54
click at [419, 43] on span "Quick preview" at bounding box center [414, 43] width 46 height 9
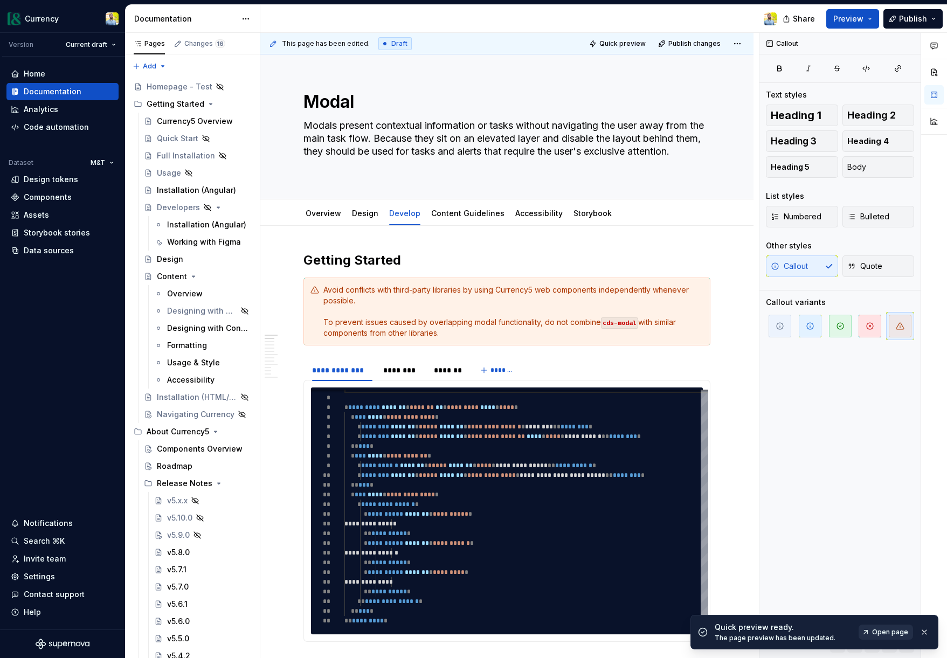
click at [869, 504] on span "Open page" at bounding box center [890, 632] width 36 height 9
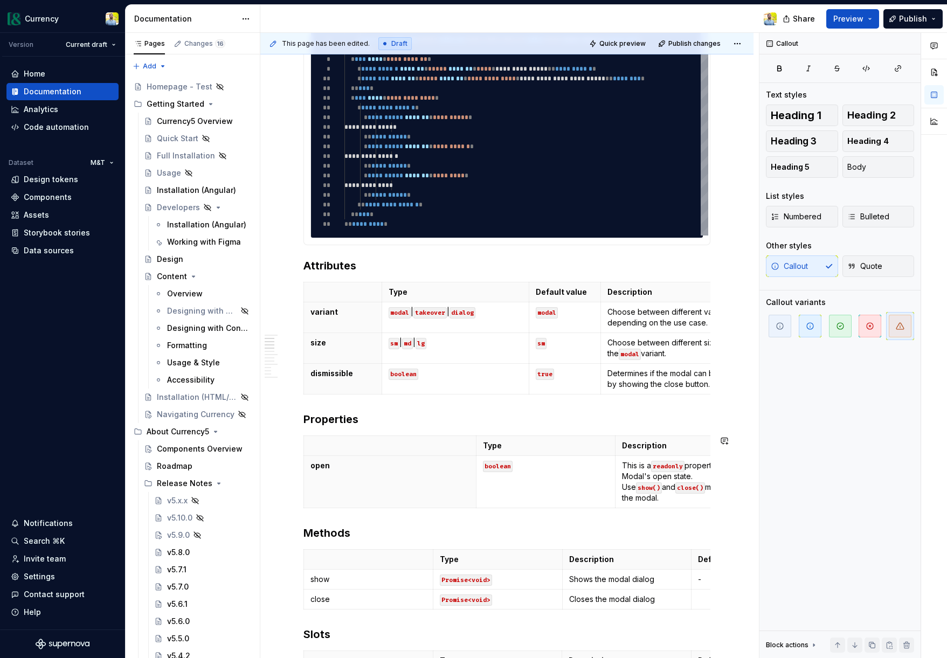
scroll to position [553, 0]
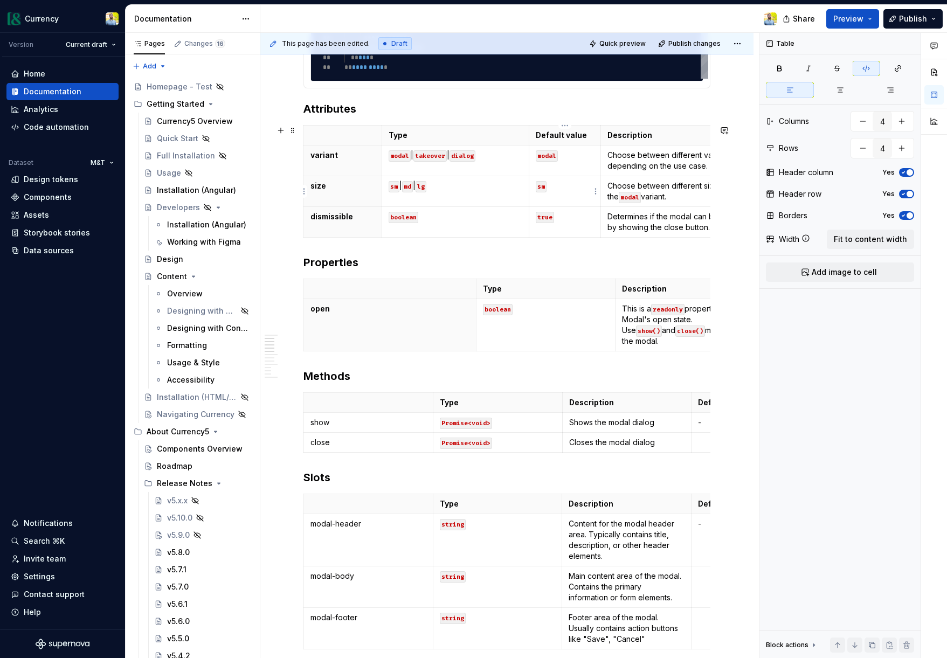
click at [582, 193] on td "sm" at bounding box center [565, 191] width 72 height 31
click at [848, 246] on button "Fit to content width" at bounding box center [870, 239] width 87 height 19
type textarea "*"
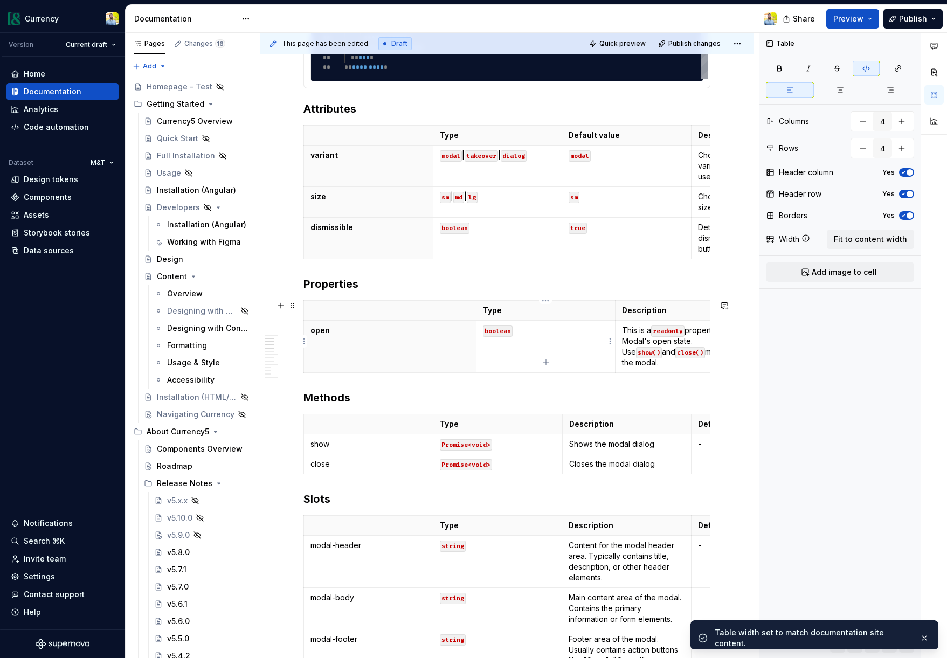
type input "3"
type input "2"
click at [545, 333] on p "boolean" at bounding box center [546, 330] width 126 height 11
click at [869, 237] on span "Fit to content width" at bounding box center [870, 239] width 73 height 11
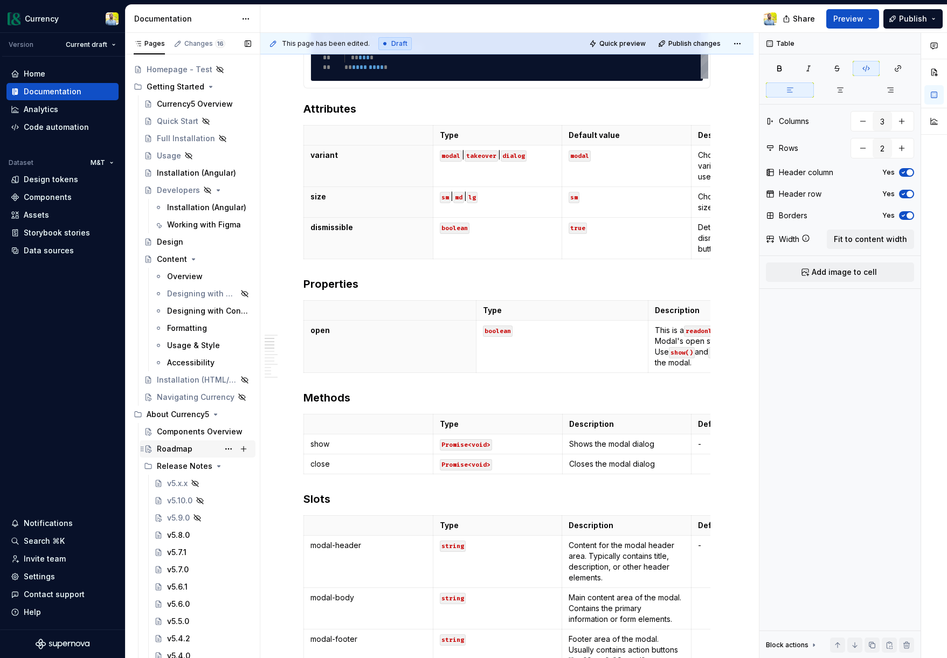
scroll to position [0, 0]
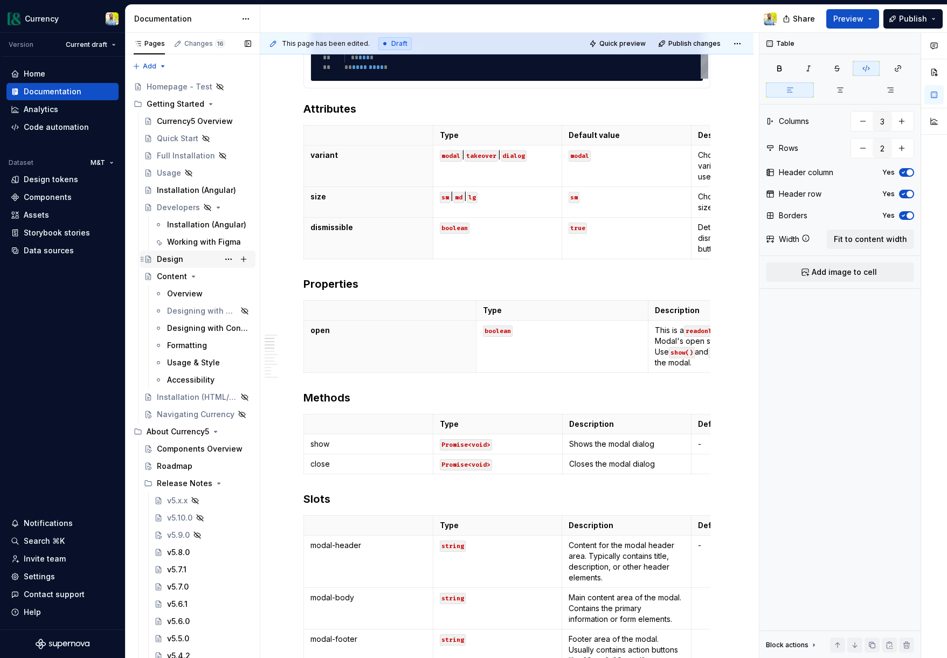
click at [172, 260] on div "Design" at bounding box center [170, 259] width 26 height 11
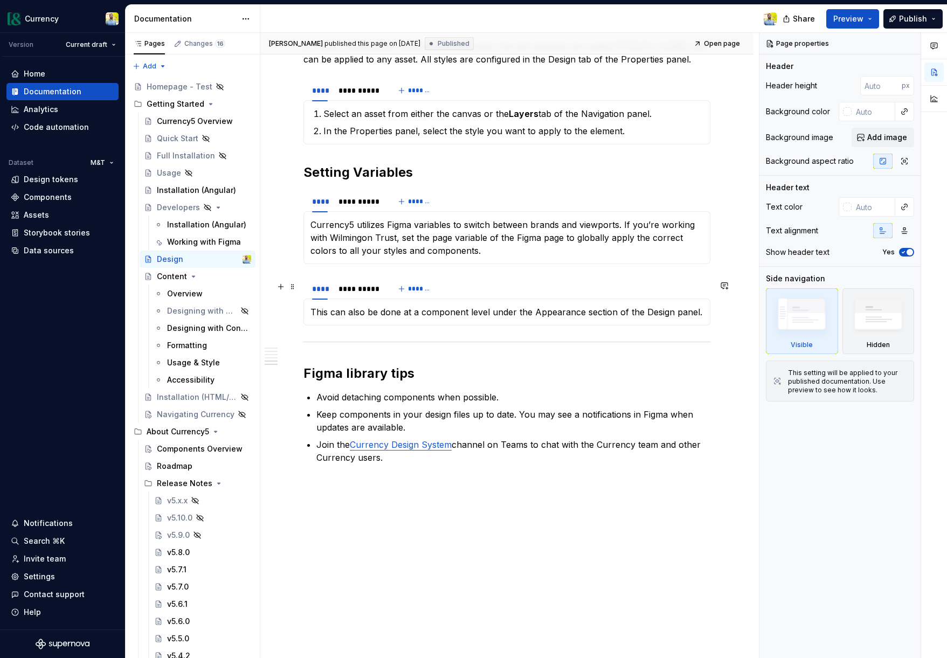
scroll to position [897, 0]
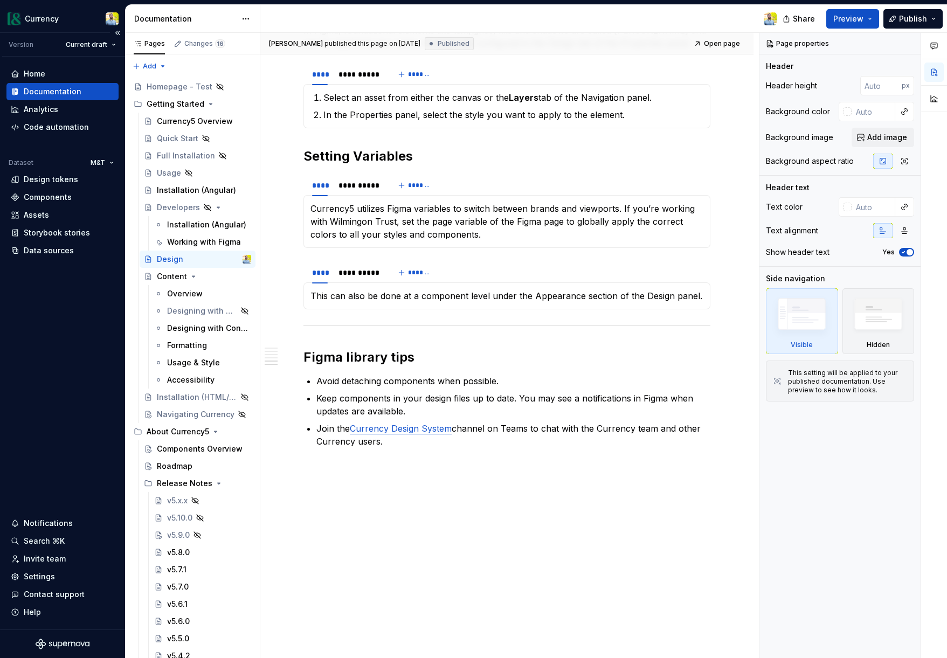
type textarea "*"
